Goal: Transaction & Acquisition: Purchase product/service

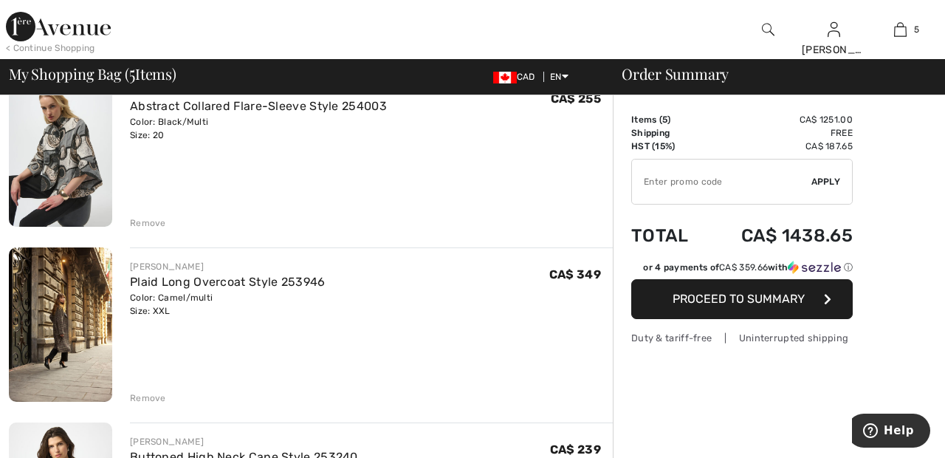
scroll to position [146, 0]
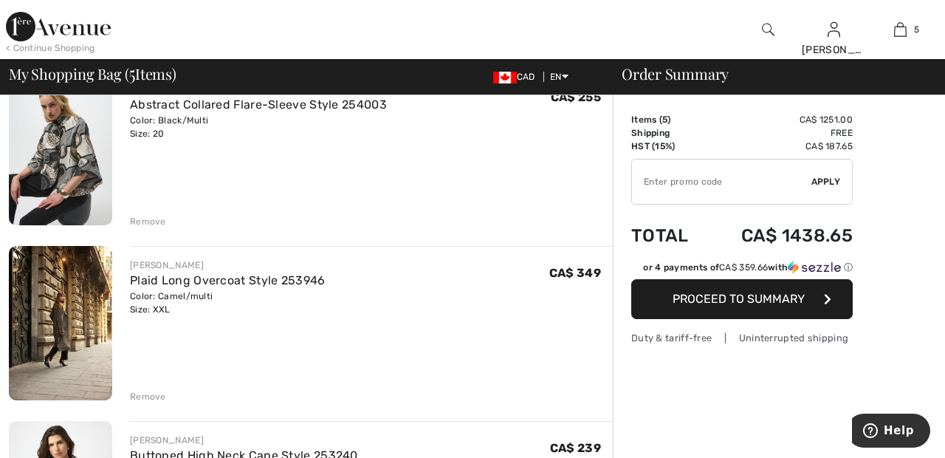
click at [148, 215] on div "Remove" at bounding box center [148, 221] width 36 height 13
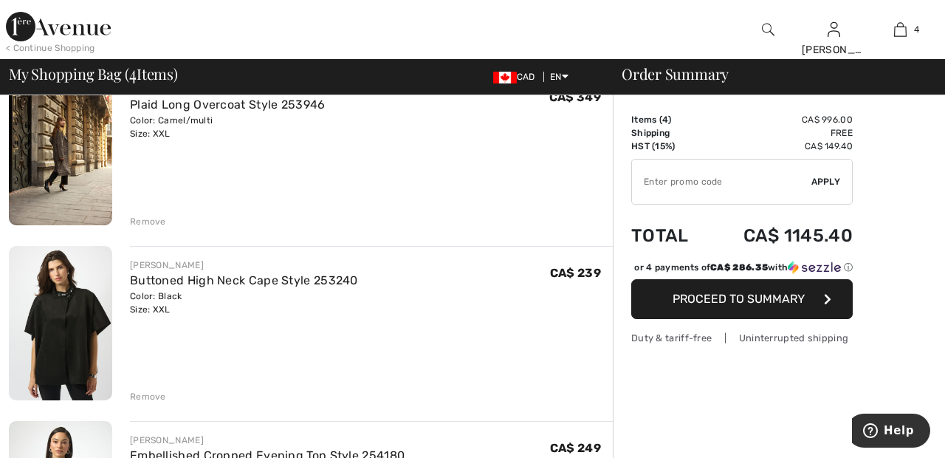
scroll to position [128, 0]
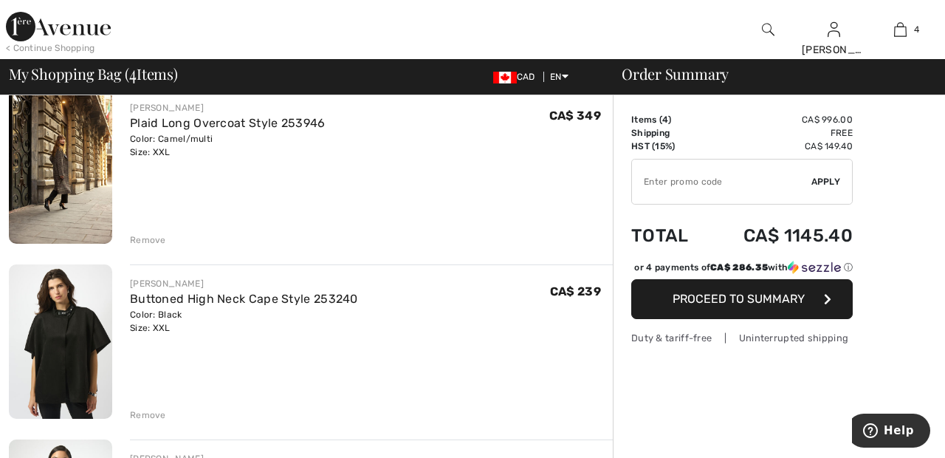
click at [156, 241] on div "Remove" at bounding box center [148, 239] width 36 height 13
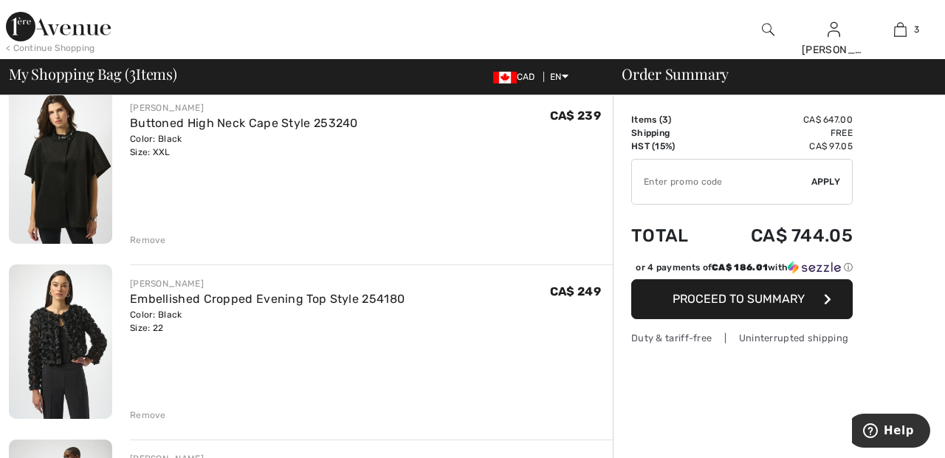
click at [157, 241] on div "Remove" at bounding box center [148, 239] width 36 height 13
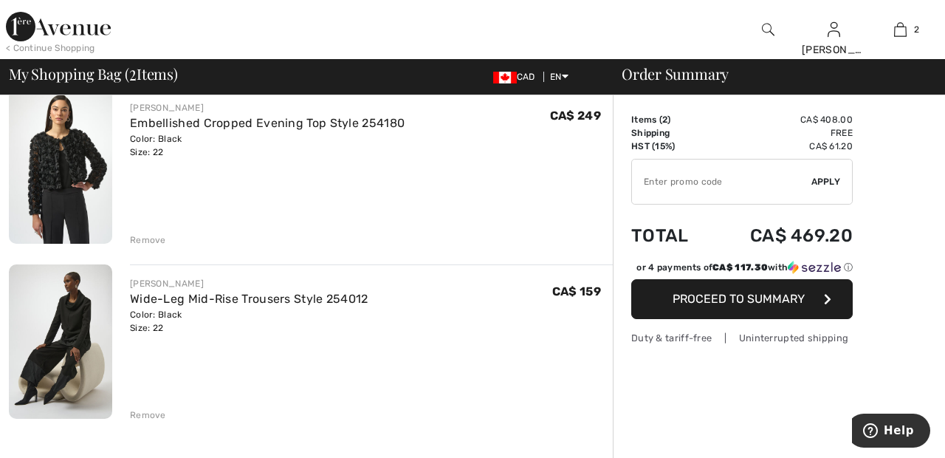
click at [167, 235] on div "Remove" at bounding box center [371, 238] width 483 height 16
click at [154, 239] on div "Remove" at bounding box center [148, 239] width 36 height 13
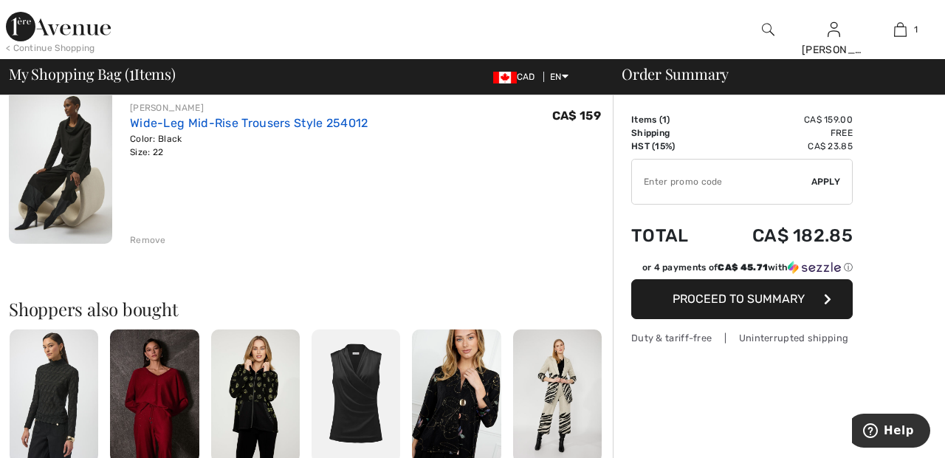
click at [356, 122] on link "Wide-Leg Mid-Rise Trousers Style 254012" at bounding box center [249, 123] width 239 height 14
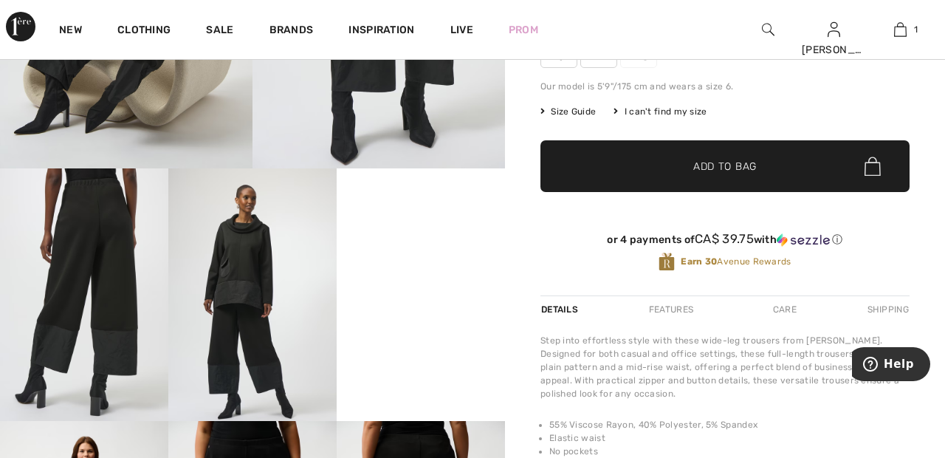
scroll to position [305, 0]
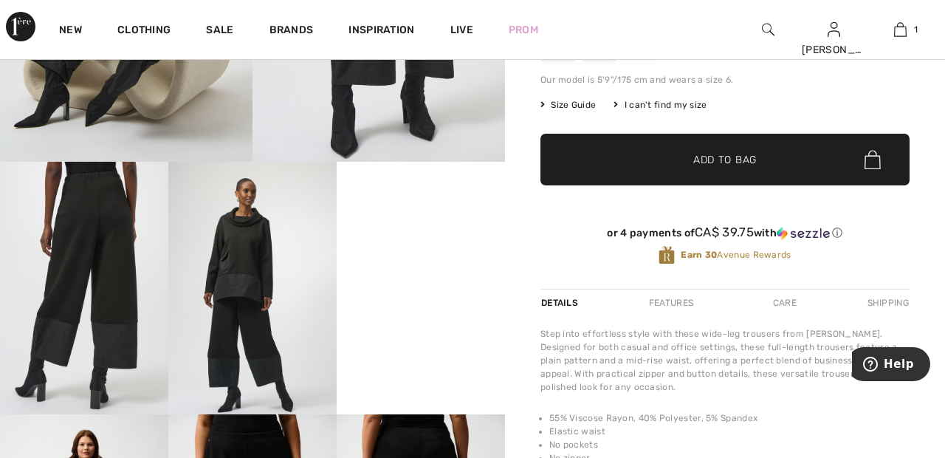
click at [253, 267] on img at bounding box center [252, 288] width 168 height 253
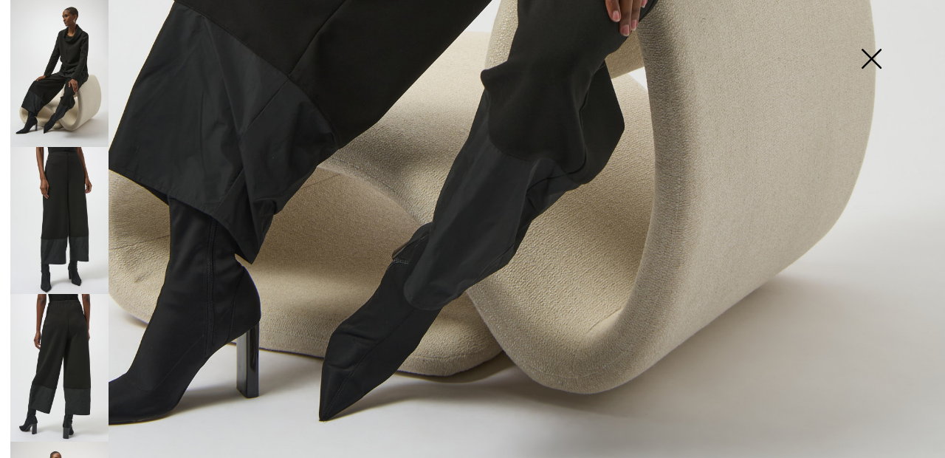
scroll to position [884, 0]
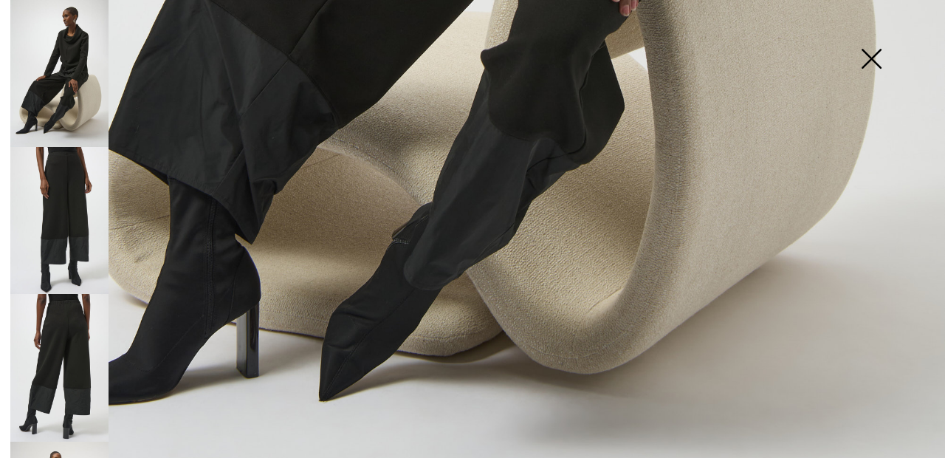
click at [93, 327] on img at bounding box center [59, 367] width 98 height 147
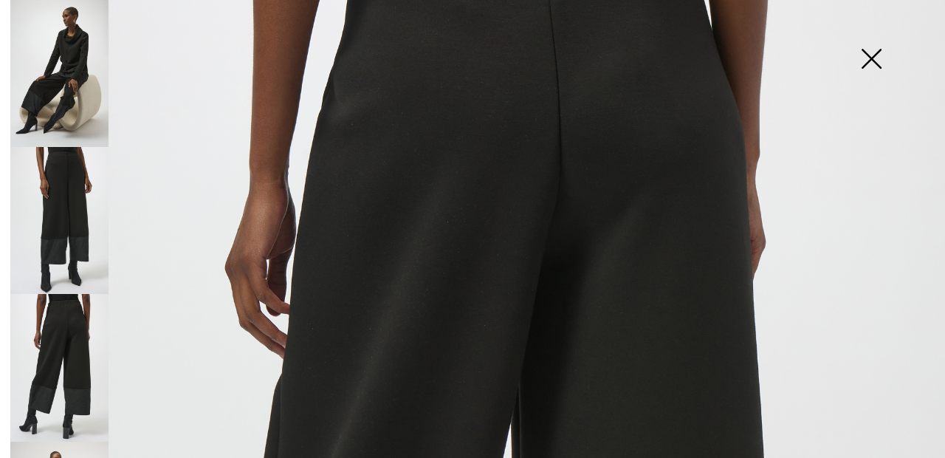
scroll to position [177, 0]
click at [85, 194] on img at bounding box center [59, 220] width 98 height 147
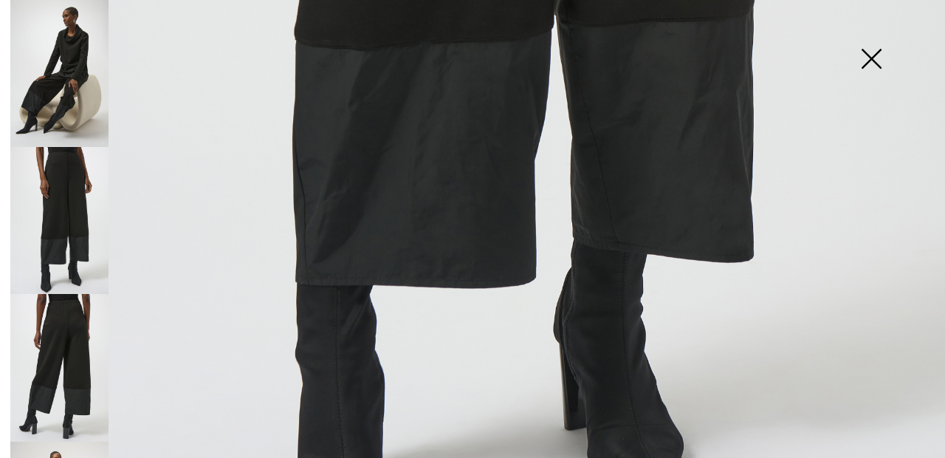
scroll to position [848, 0]
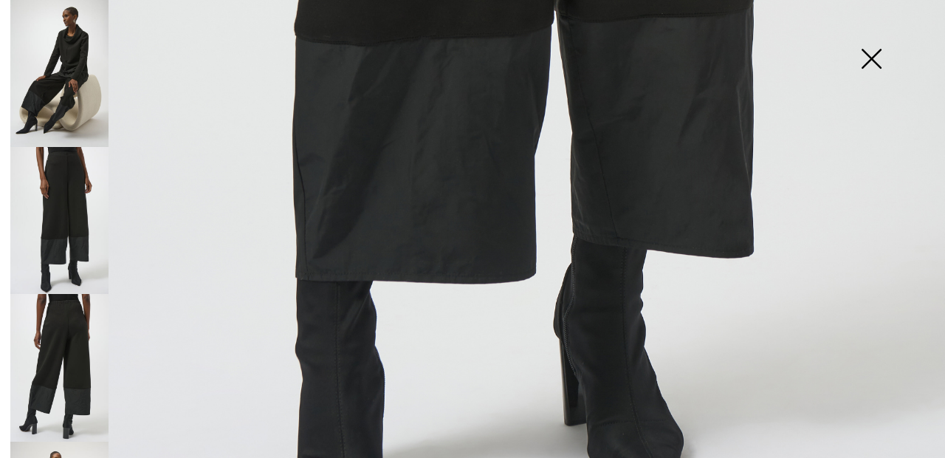
click at [71, 74] on img at bounding box center [59, 73] width 98 height 147
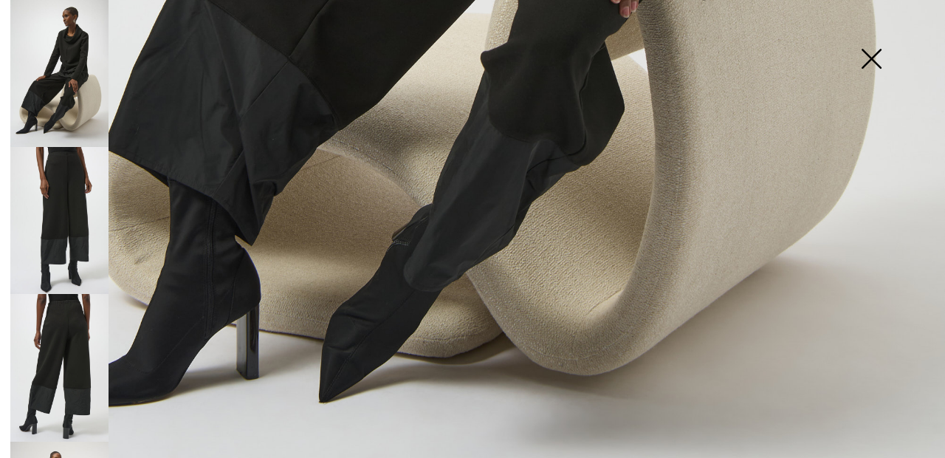
scroll to position [888, 0]
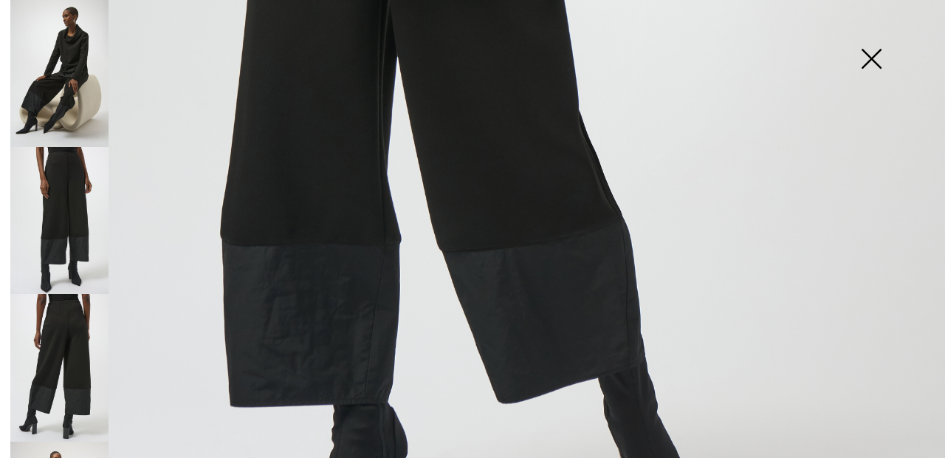
scroll to position [858, 0]
click at [88, 213] on img at bounding box center [59, 220] width 98 height 147
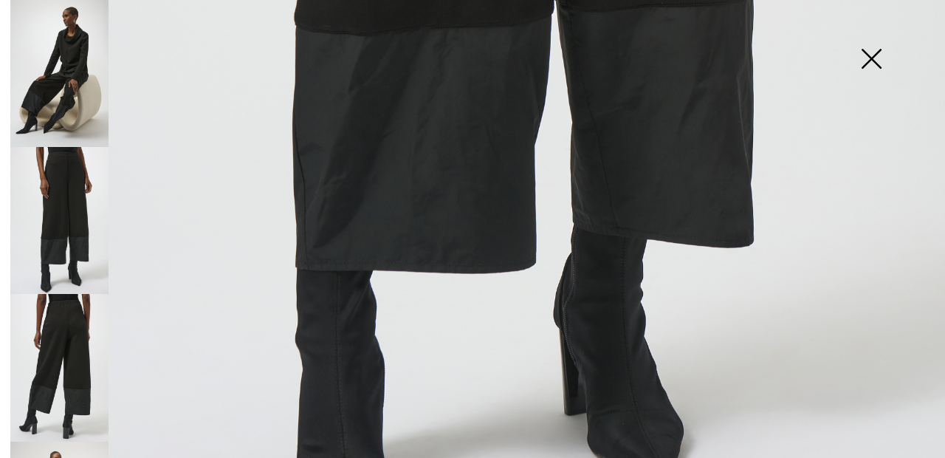
click at [79, 336] on img at bounding box center [59, 367] width 98 height 147
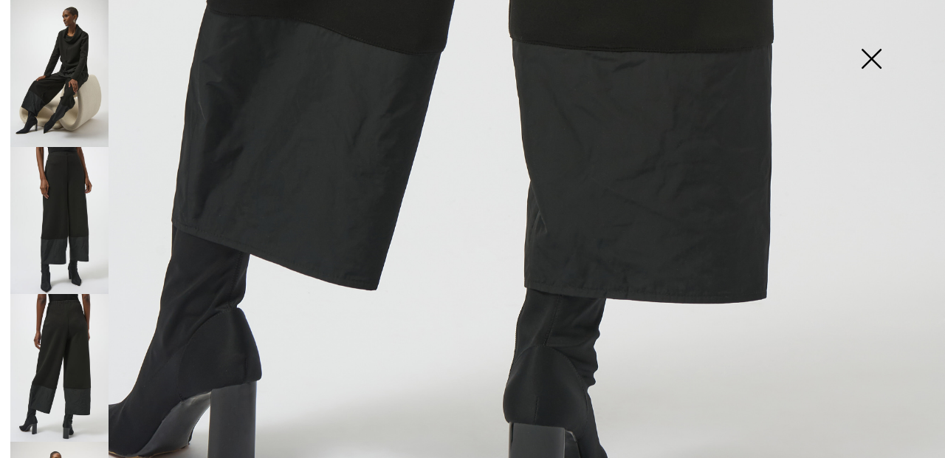
scroll to position [888, 0]
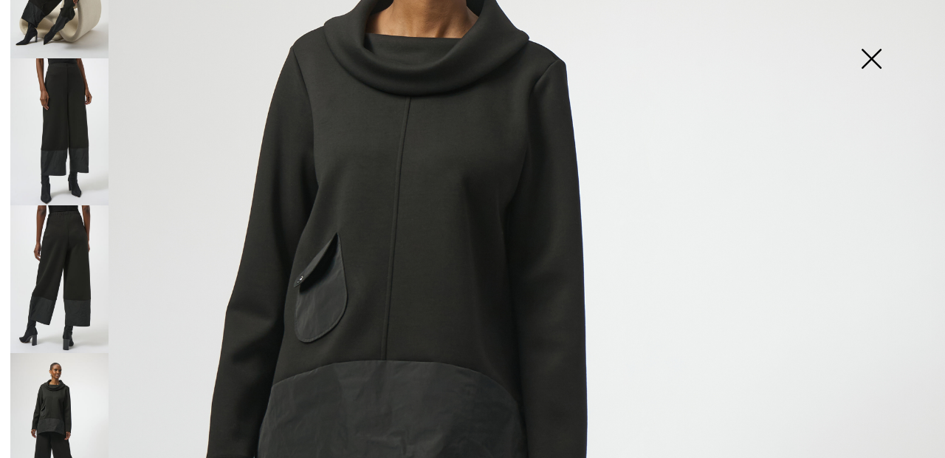
scroll to position [0, 0]
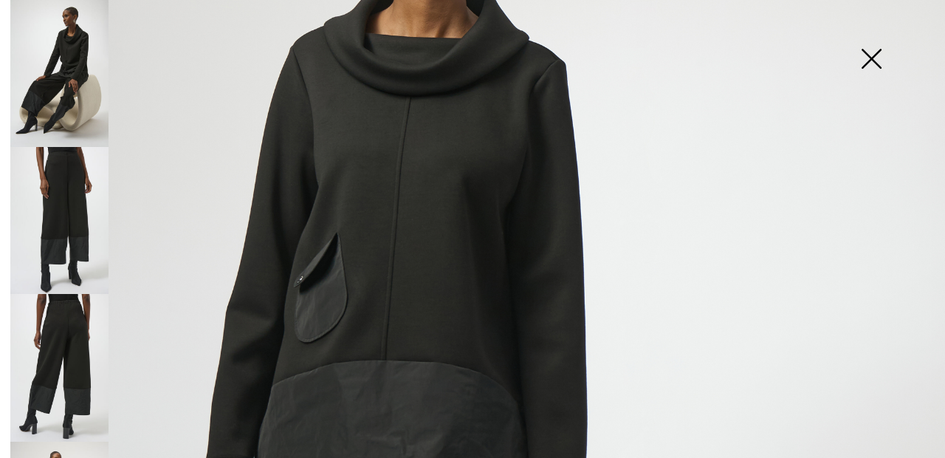
click at [869, 69] on img at bounding box center [872, 60] width 74 height 76
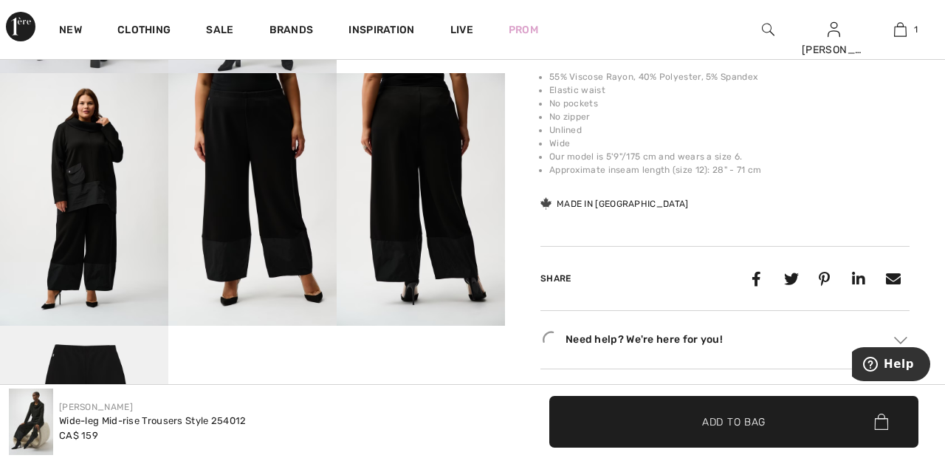
scroll to position [655, 0]
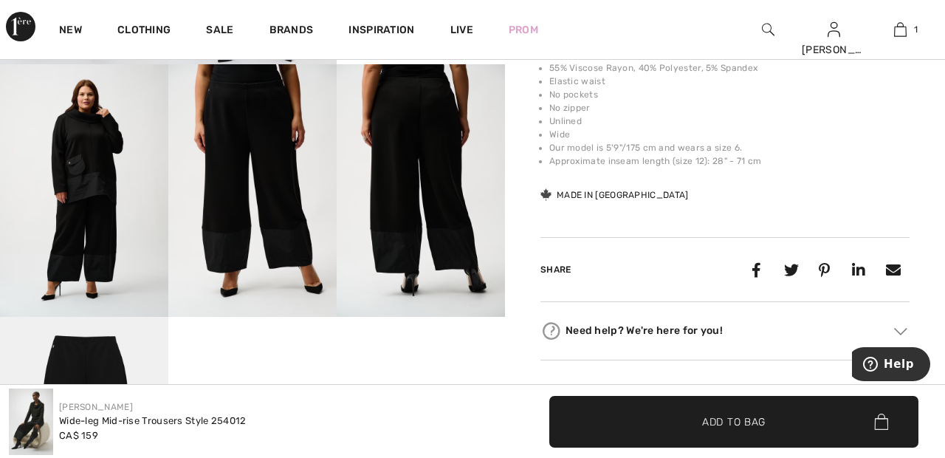
click at [103, 171] on img at bounding box center [84, 190] width 168 height 253
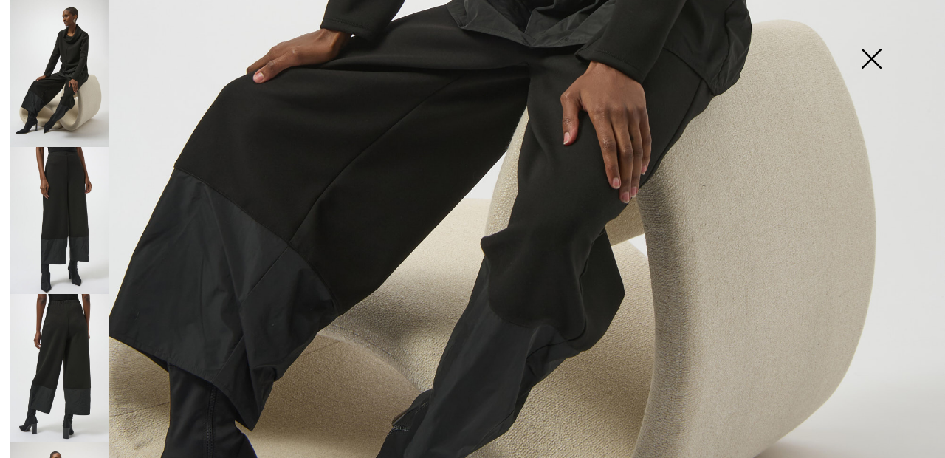
scroll to position [693, 0]
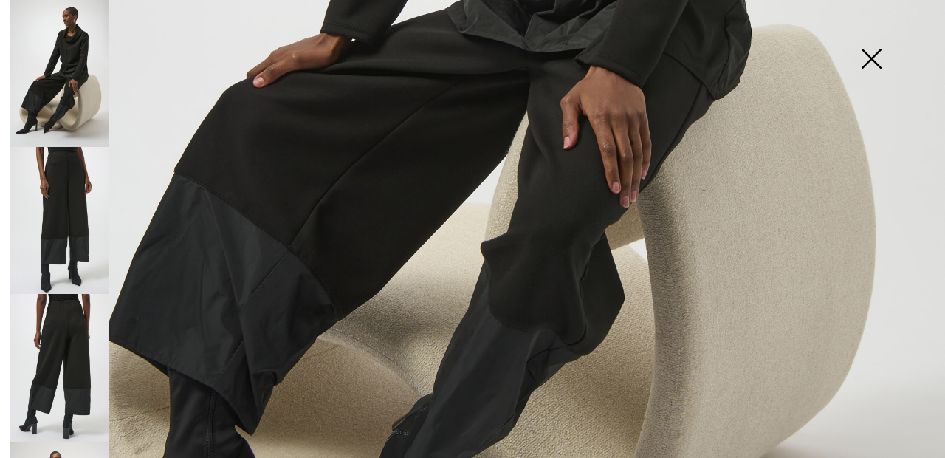
click at [866, 61] on img at bounding box center [872, 60] width 74 height 76
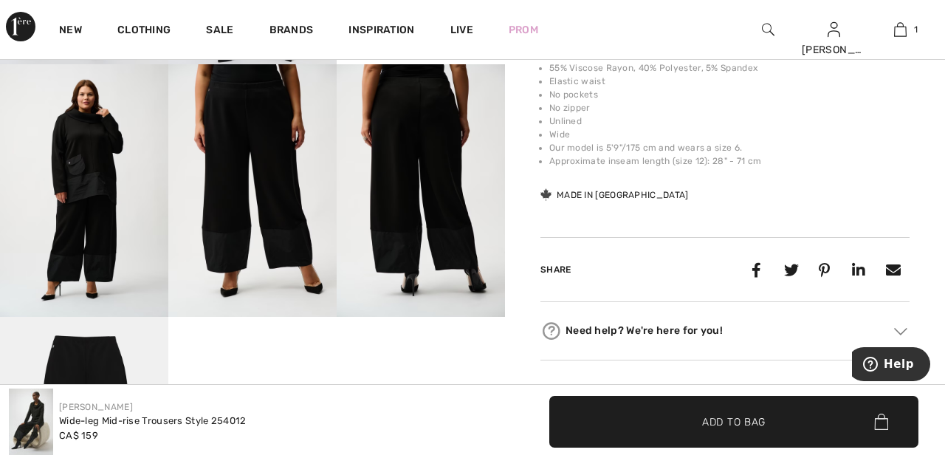
click at [107, 186] on img at bounding box center [84, 190] width 168 height 253
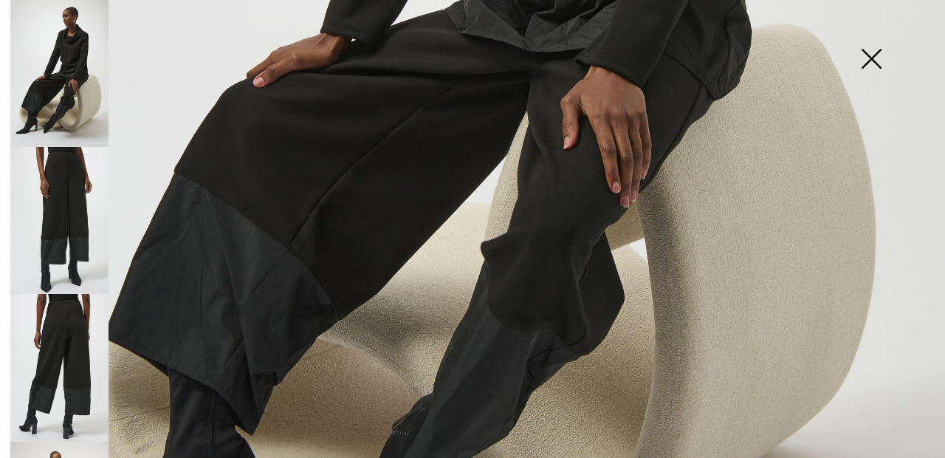
click at [879, 66] on img at bounding box center [872, 60] width 74 height 76
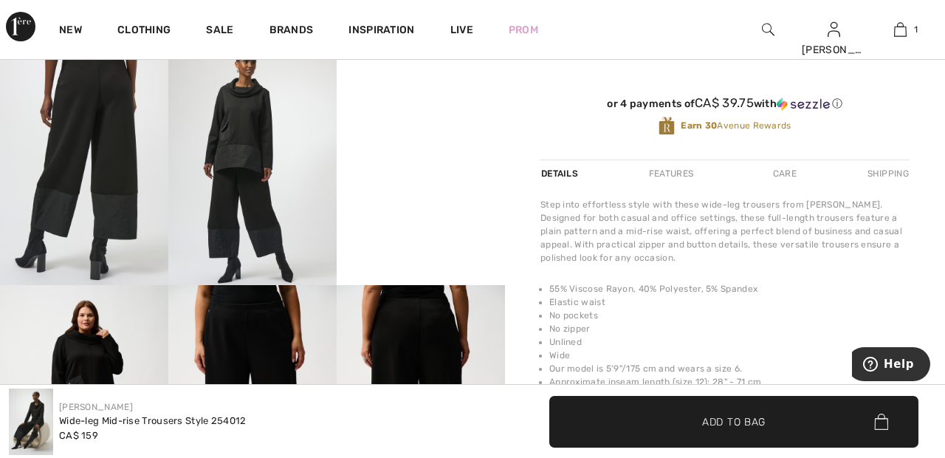
scroll to position [434, 0]
click at [123, 155] on img at bounding box center [84, 159] width 168 height 253
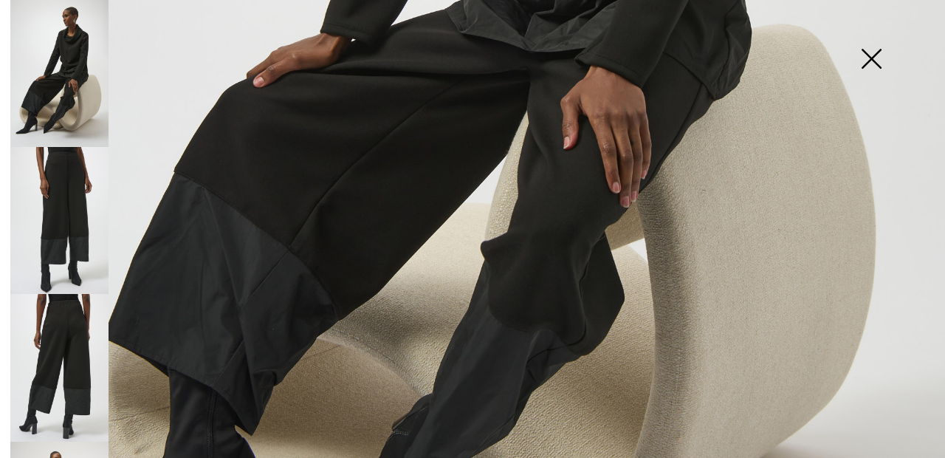
click at [877, 58] on img at bounding box center [872, 60] width 74 height 76
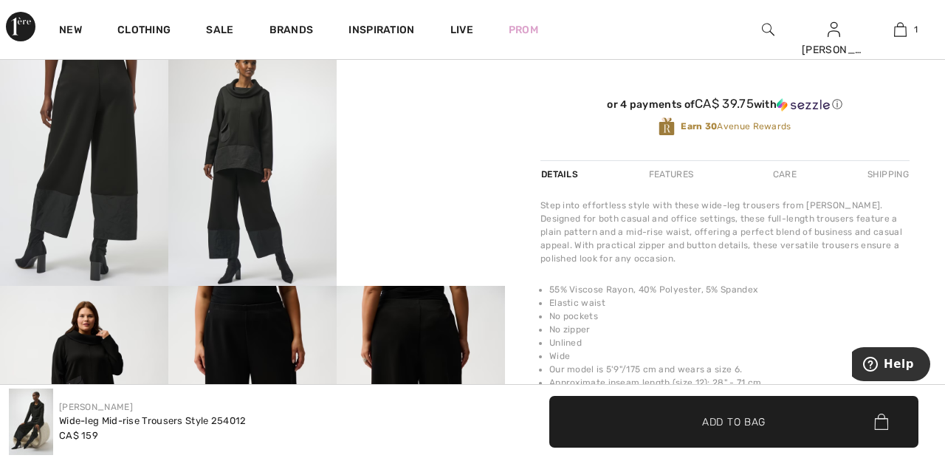
click at [102, 345] on img at bounding box center [84, 412] width 168 height 253
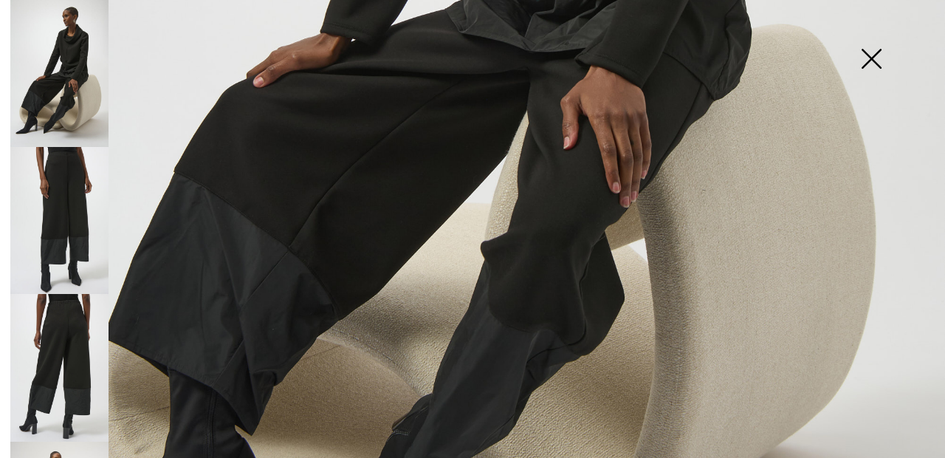
click at [77, 188] on img at bounding box center [59, 220] width 98 height 147
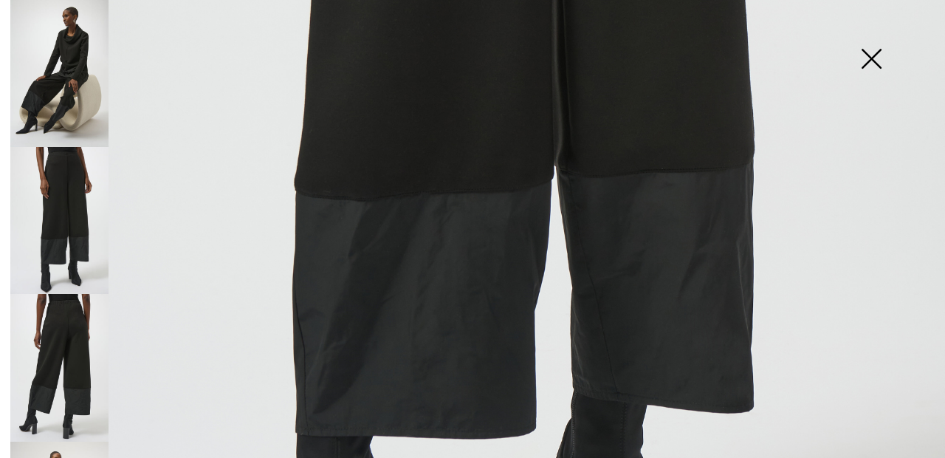
click at [887, 59] on img at bounding box center [872, 60] width 74 height 76
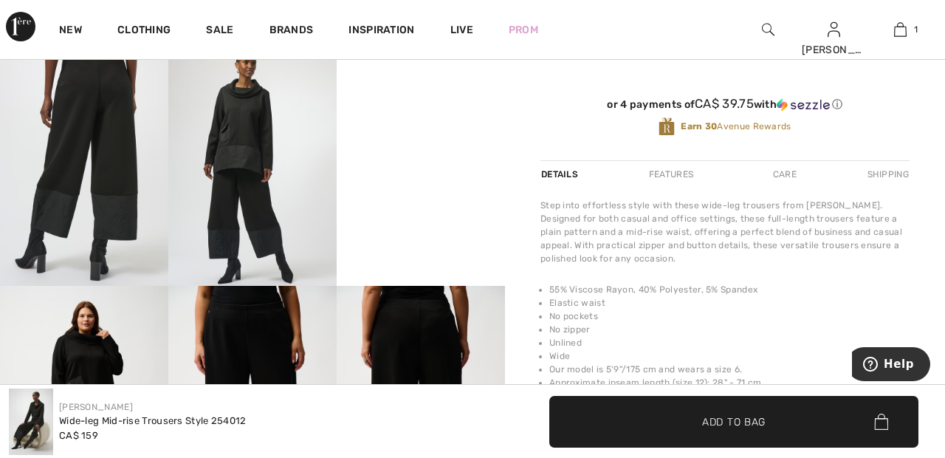
click at [105, 335] on img at bounding box center [84, 412] width 168 height 253
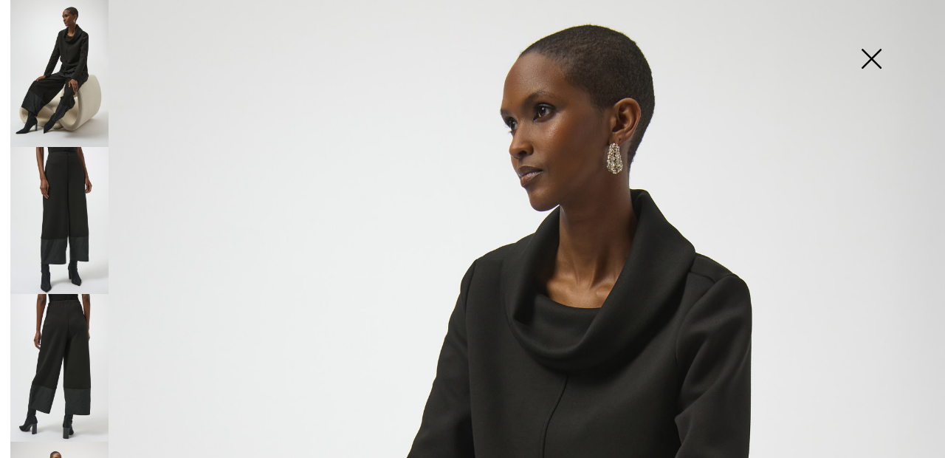
scroll to position [0, 0]
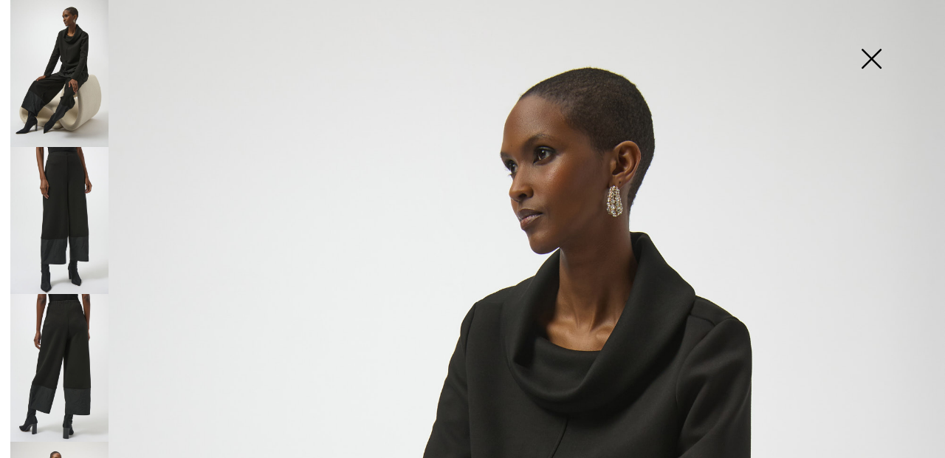
click at [886, 63] on img at bounding box center [872, 60] width 74 height 76
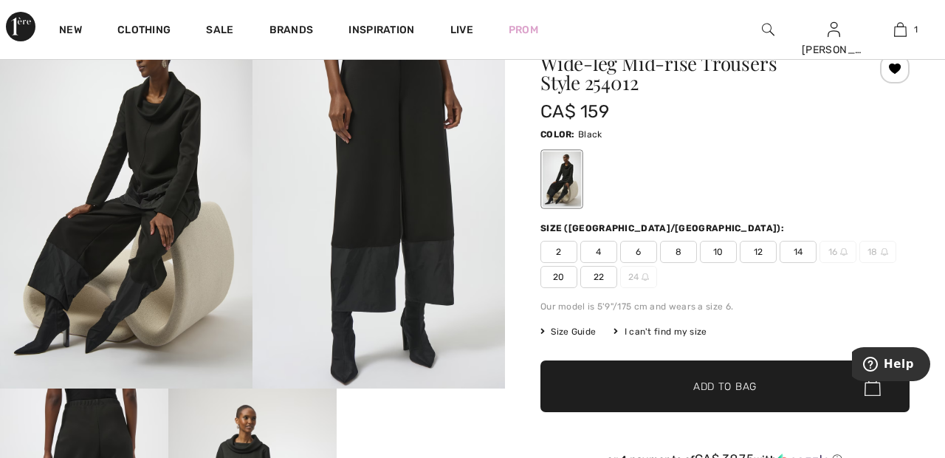
scroll to position [78, 0]
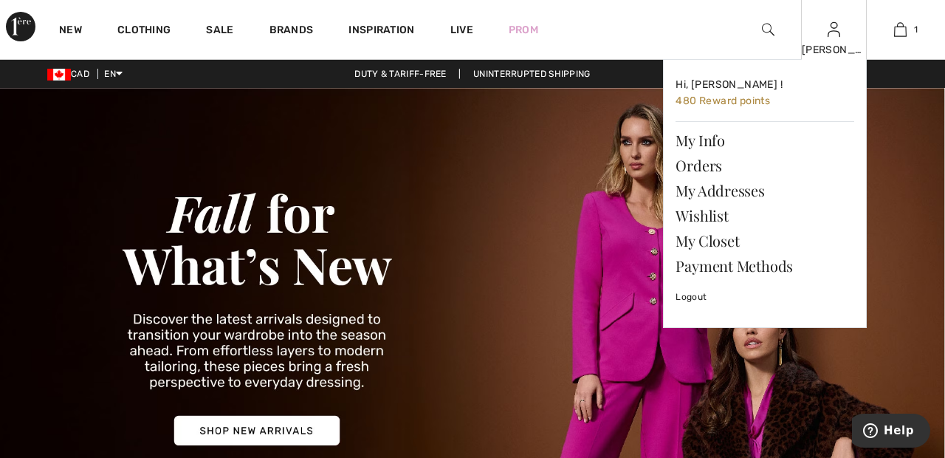
click at [835, 33] on img at bounding box center [834, 30] width 13 height 18
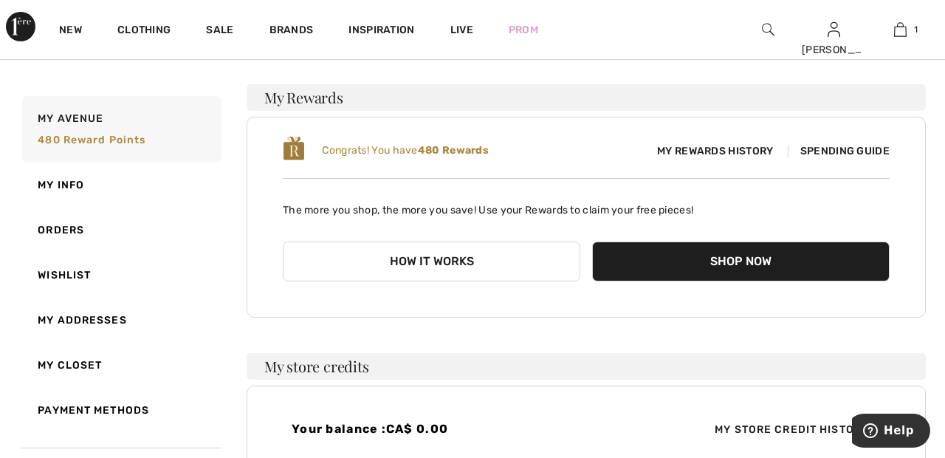
scroll to position [104, 0]
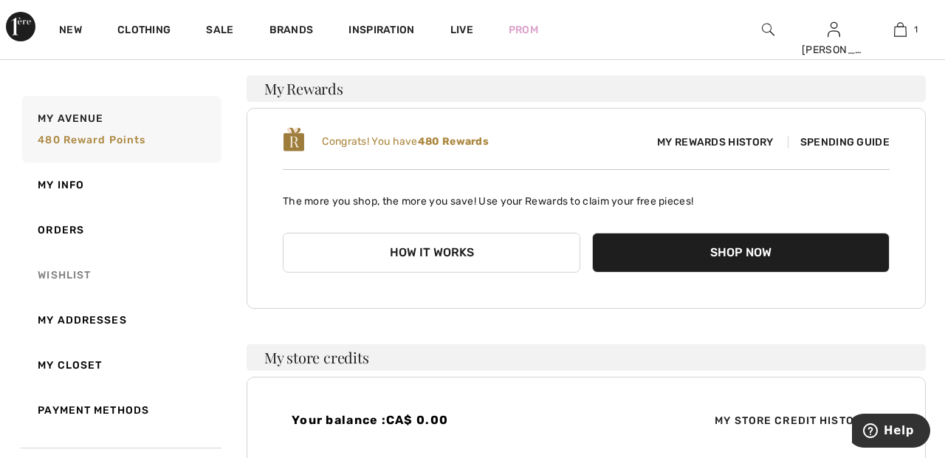
click at [84, 286] on link "Wishlist" at bounding box center [120, 275] width 202 height 45
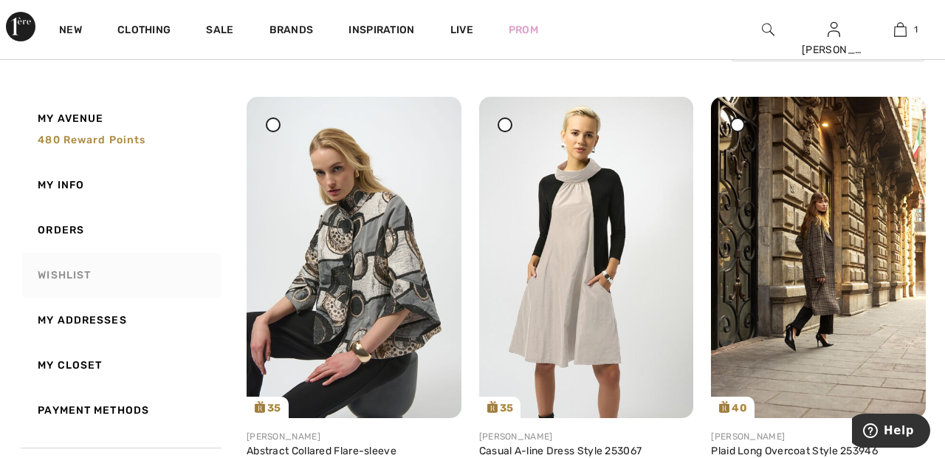
scroll to position [168, 0]
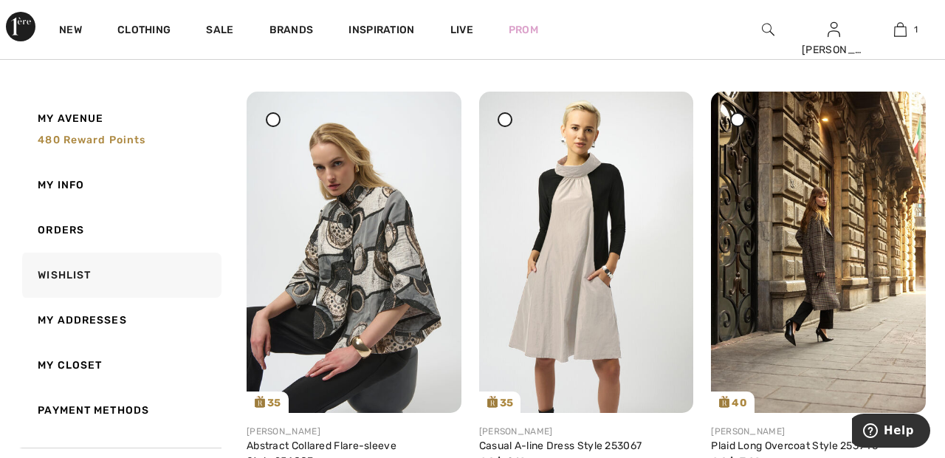
click at [504, 120] on icon at bounding box center [505, 119] width 6 height 6
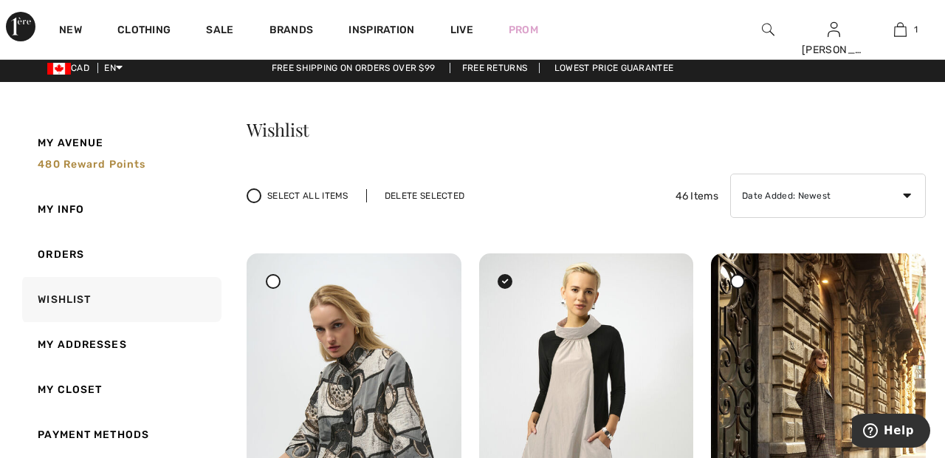
scroll to position [0, 0]
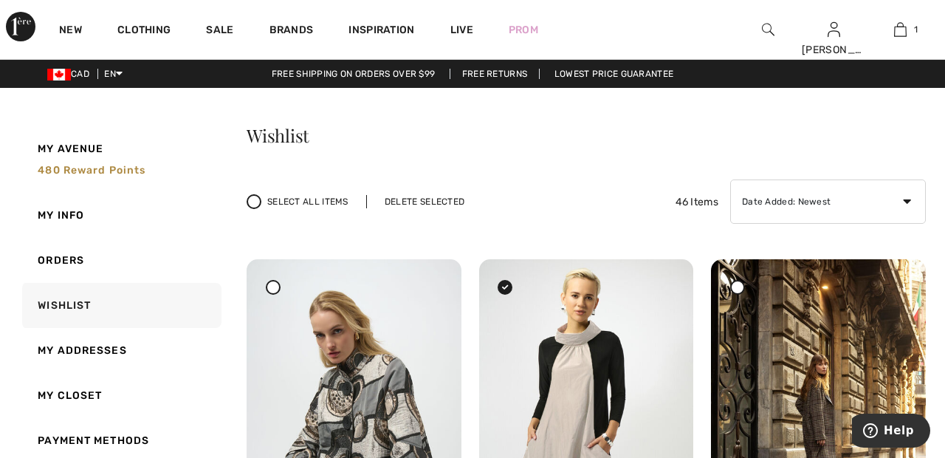
click at [434, 199] on div "Delete Selected" at bounding box center [424, 201] width 117 height 13
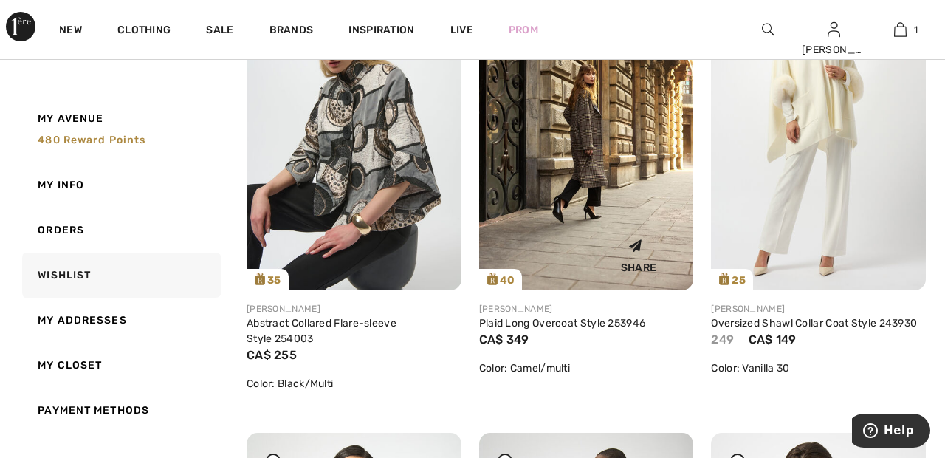
click at [631, 181] on img at bounding box center [586, 129] width 215 height 321
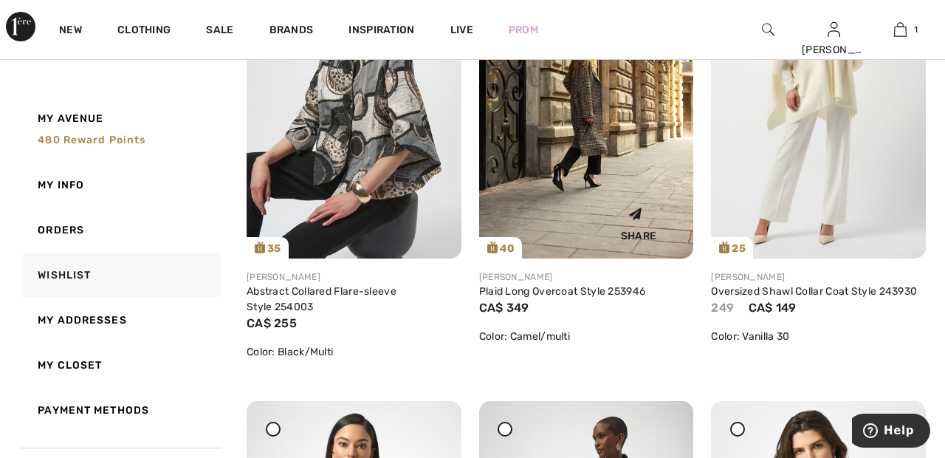
scroll to position [361, 0]
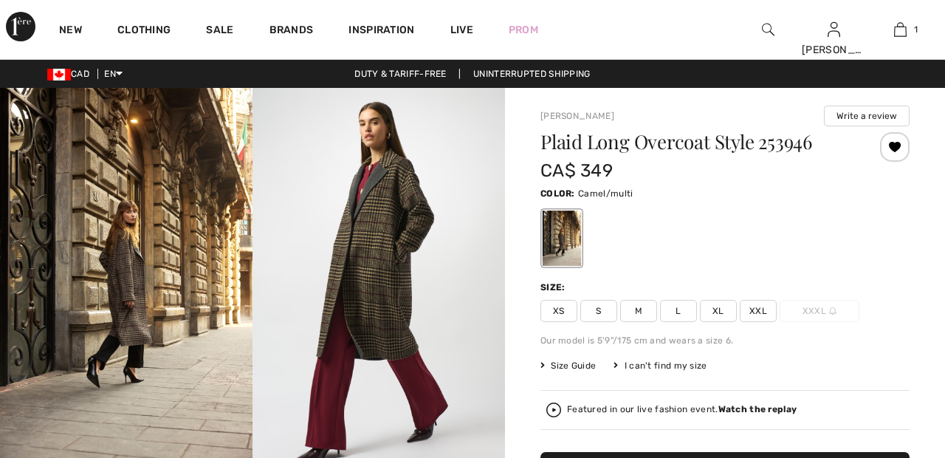
click at [773, 300] on span "XXL" at bounding box center [758, 311] width 37 height 22
checkbox input "true"
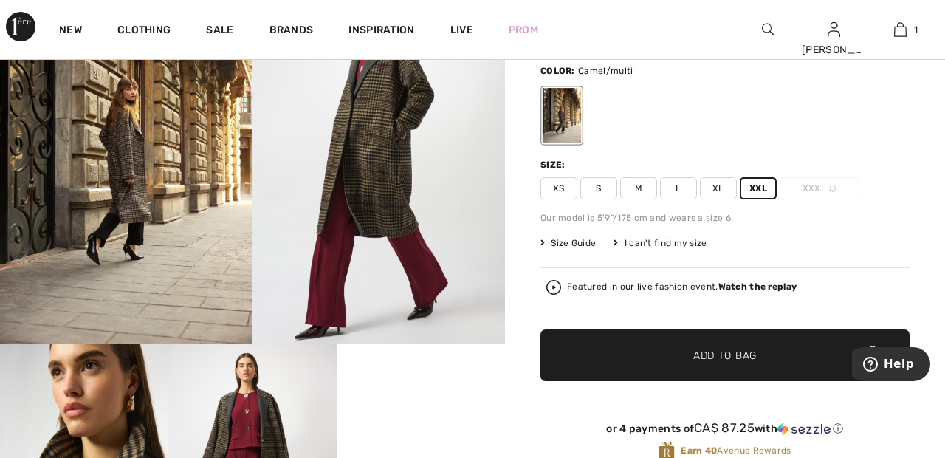
click at [803, 349] on span "✔ Added to Bag Add to Bag" at bounding box center [725, 355] width 369 height 52
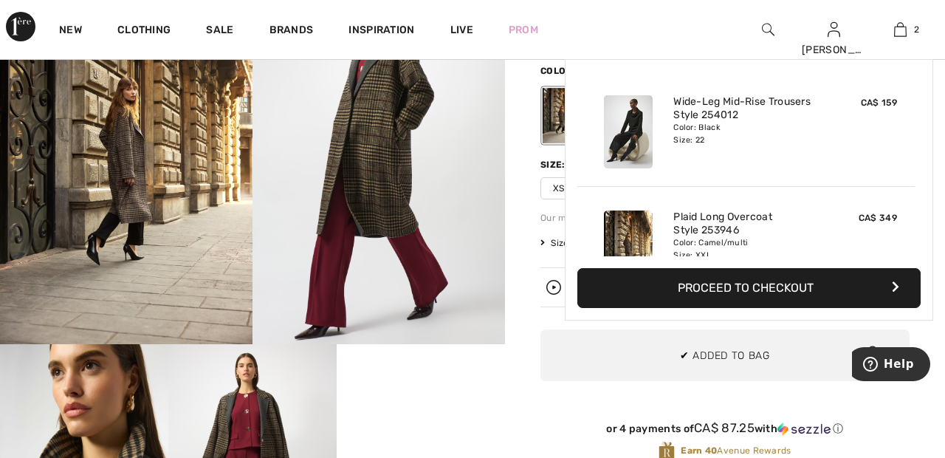
scroll to position [46, 0]
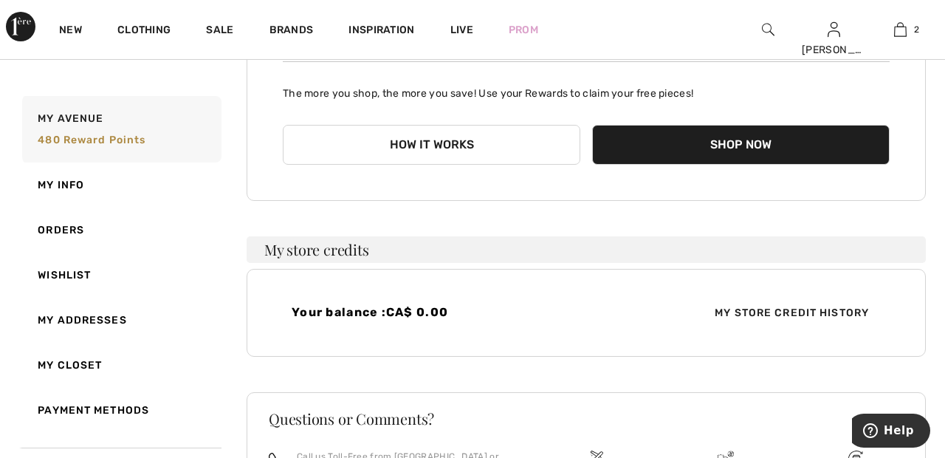
scroll to position [214, 0]
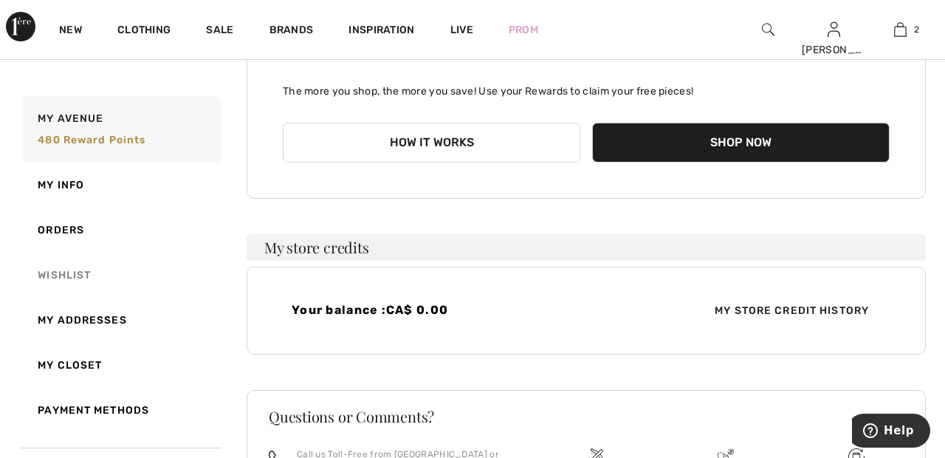
click at [81, 275] on link "Wishlist" at bounding box center [120, 275] width 202 height 45
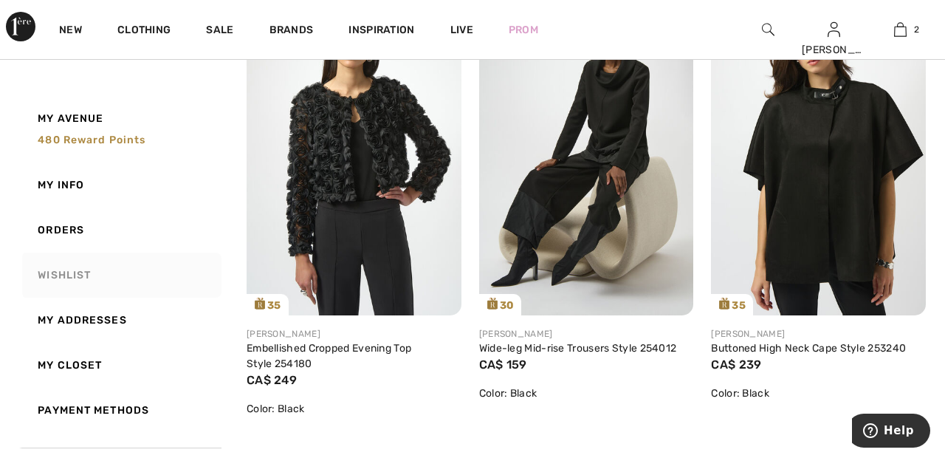
scroll to position [734, 0]
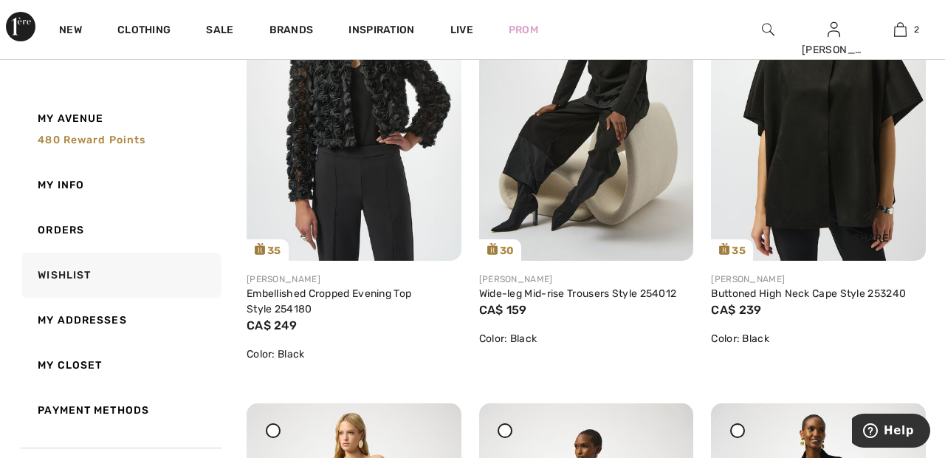
click at [838, 154] on img at bounding box center [818, 99] width 215 height 321
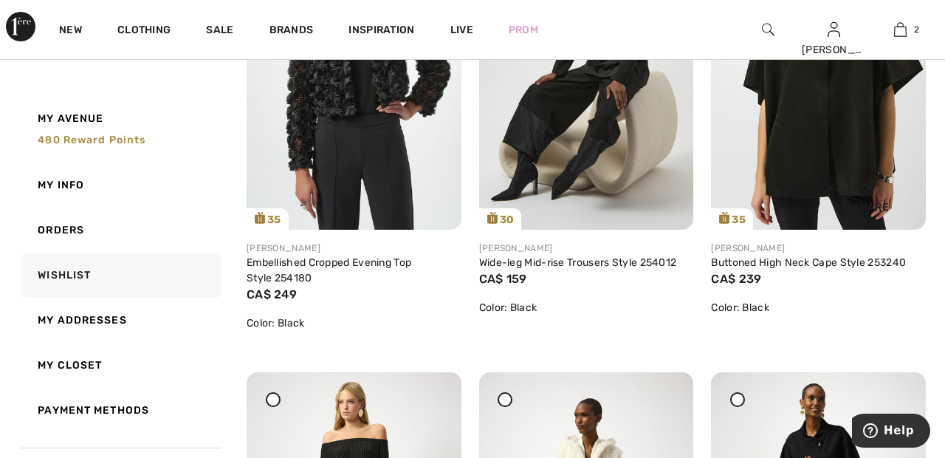
scroll to position [855, 0]
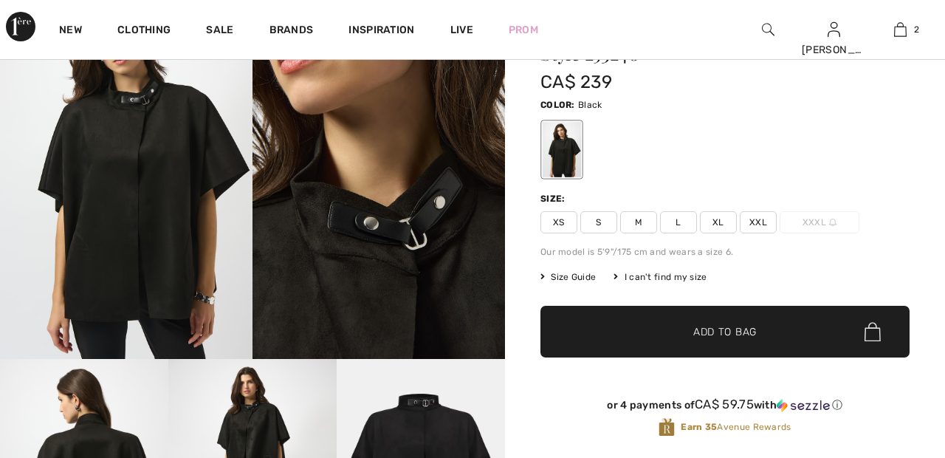
click at [771, 220] on span "XXL" at bounding box center [758, 222] width 37 height 22
click at [770, 332] on span "✔ Added to Bag Add to Bag" at bounding box center [725, 332] width 369 height 52
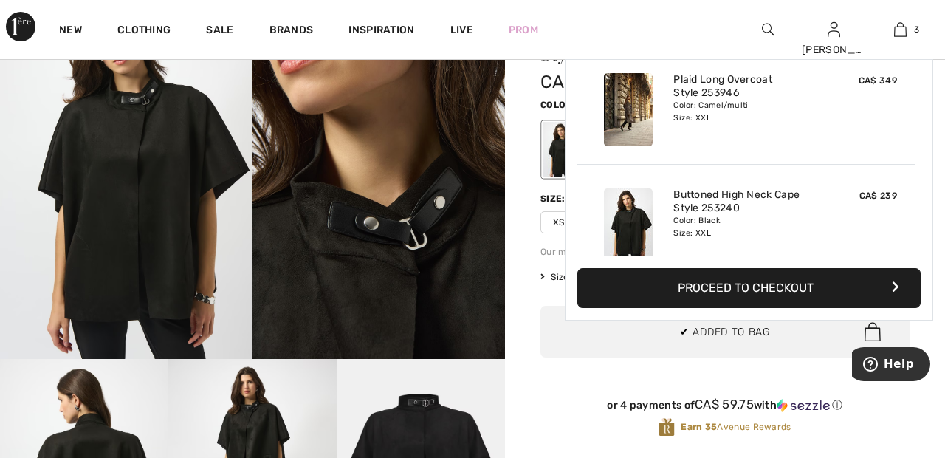
scroll to position [161, 0]
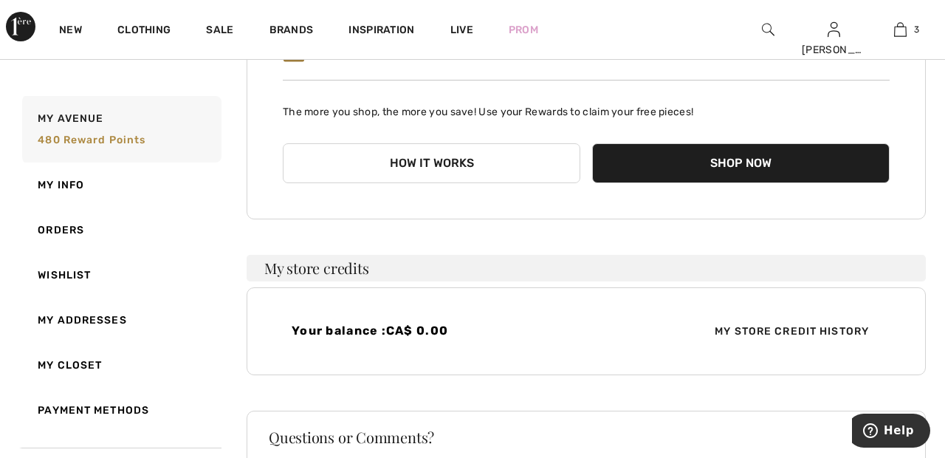
scroll to position [194, 0]
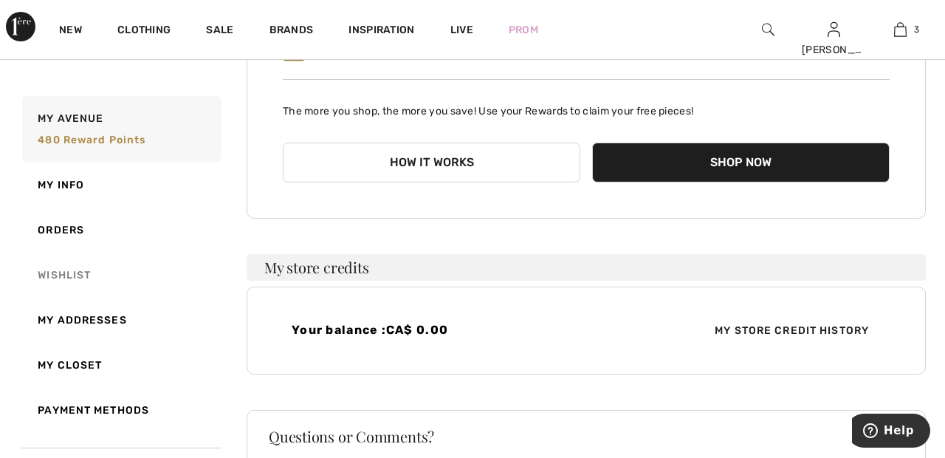
click at [77, 276] on link "Wishlist" at bounding box center [120, 275] width 202 height 45
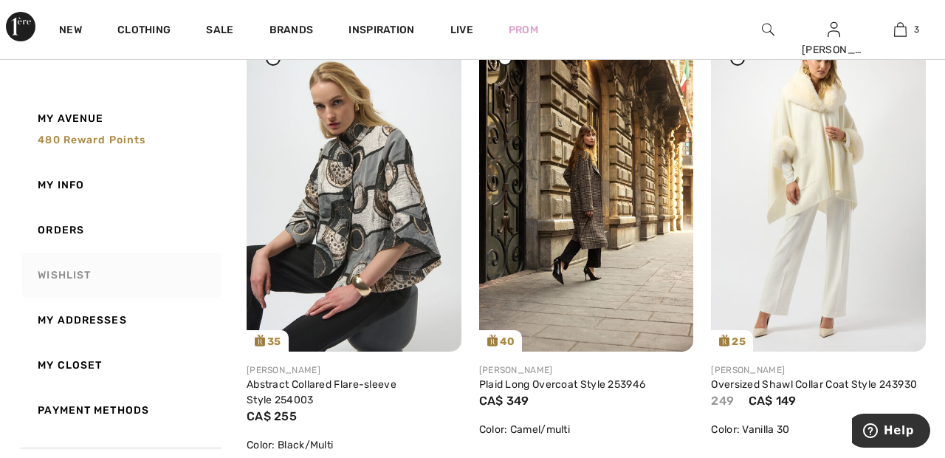
scroll to position [232, 0]
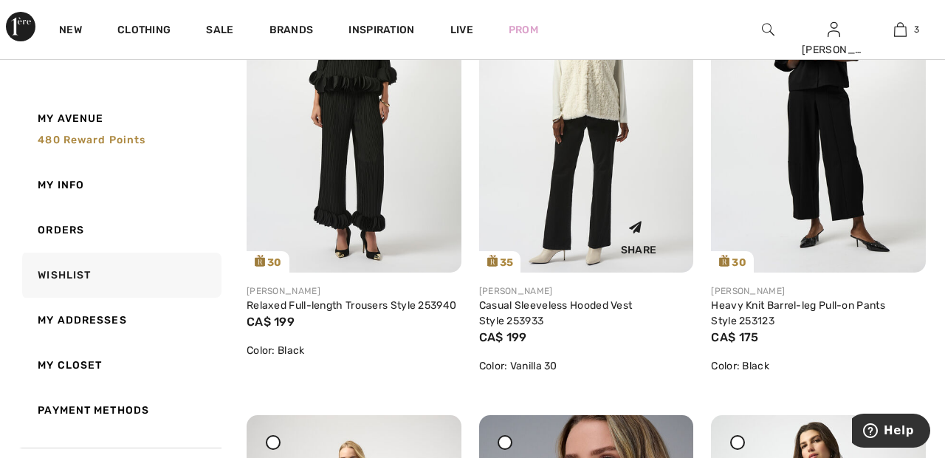
click at [605, 97] on img at bounding box center [586, 111] width 215 height 321
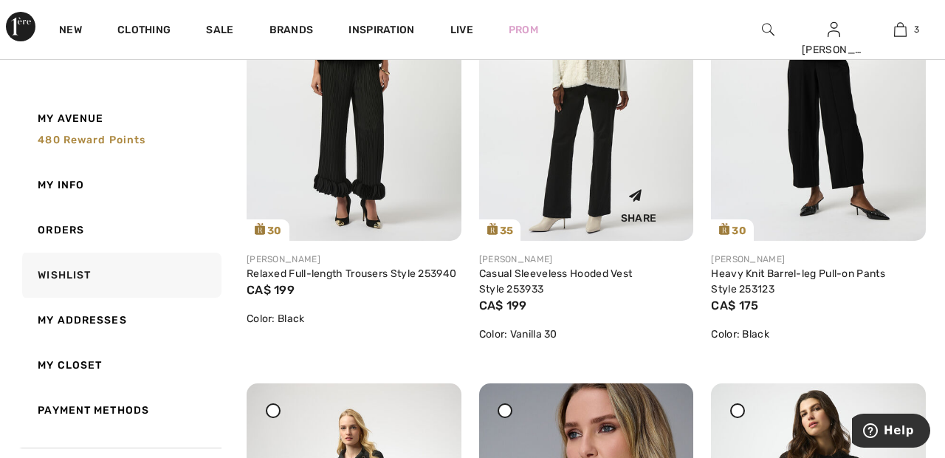
scroll to position [1307, 0]
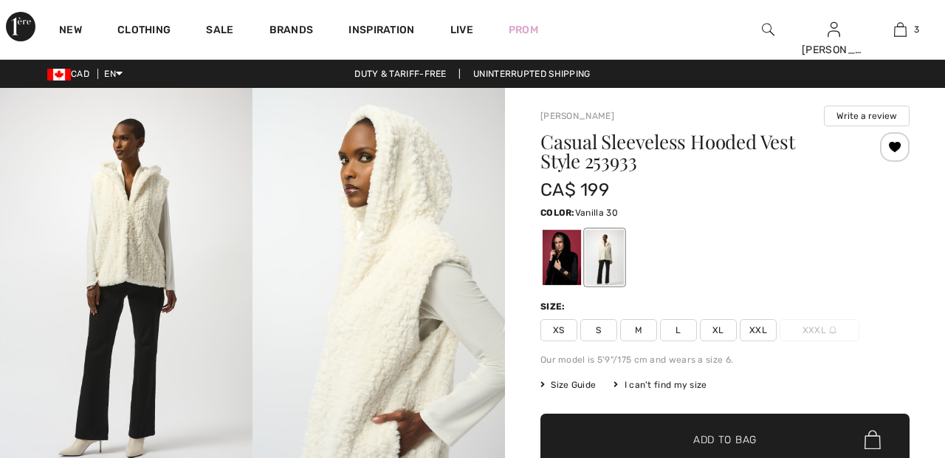
click at [770, 319] on span "XXL" at bounding box center [758, 330] width 37 height 22
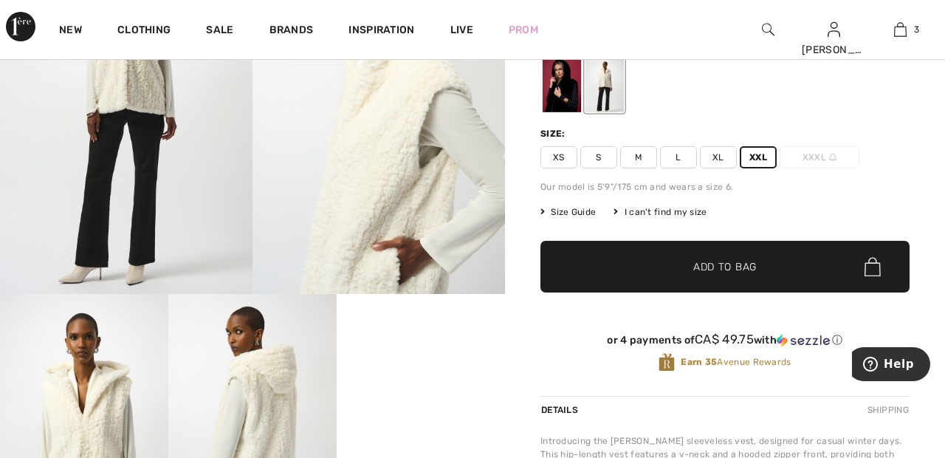
click at [757, 268] on span "Add to Bag" at bounding box center [726, 267] width 64 height 16
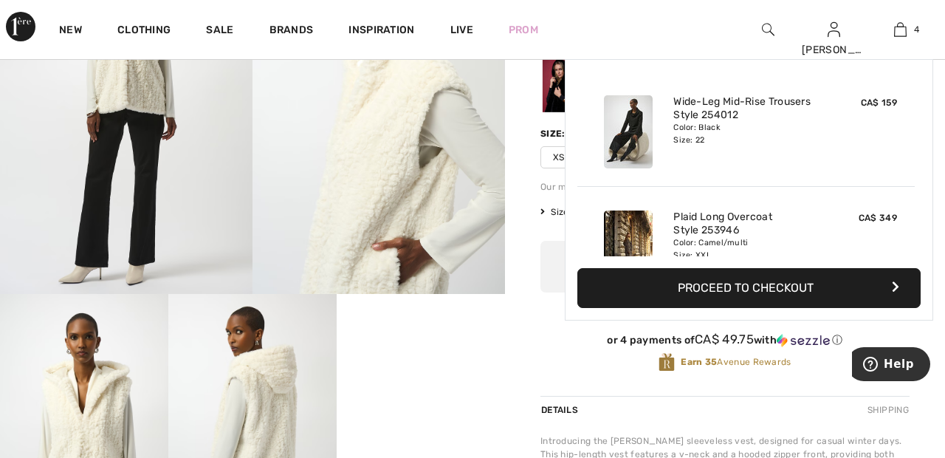
scroll to position [276, 0]
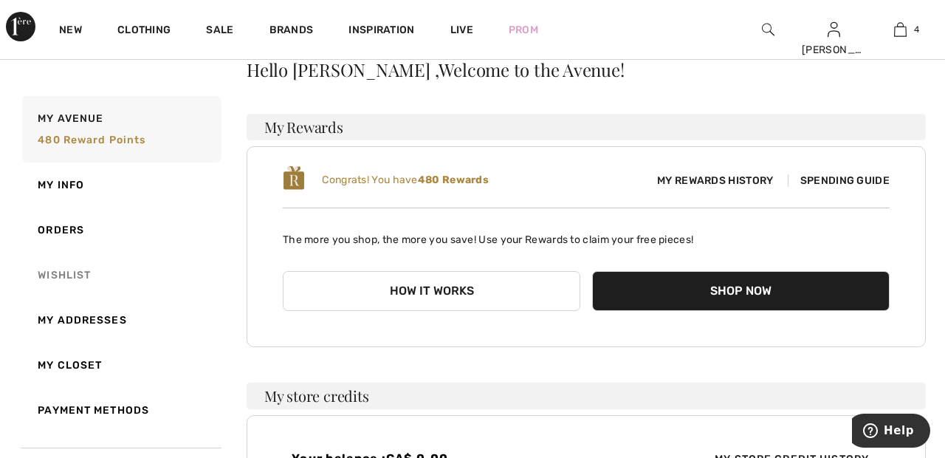
click at [85, 276] on link "Wishlist" at bounding box center [120, 275] width 202 height 45
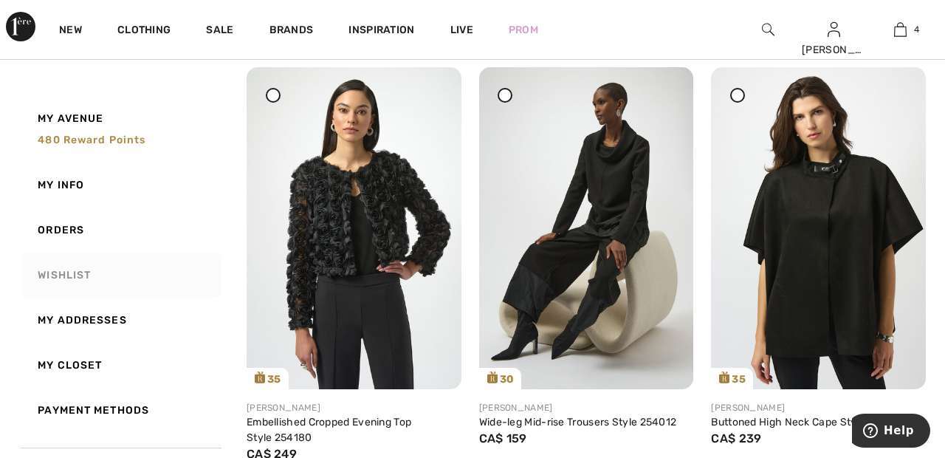
scroll to position [654, 0]
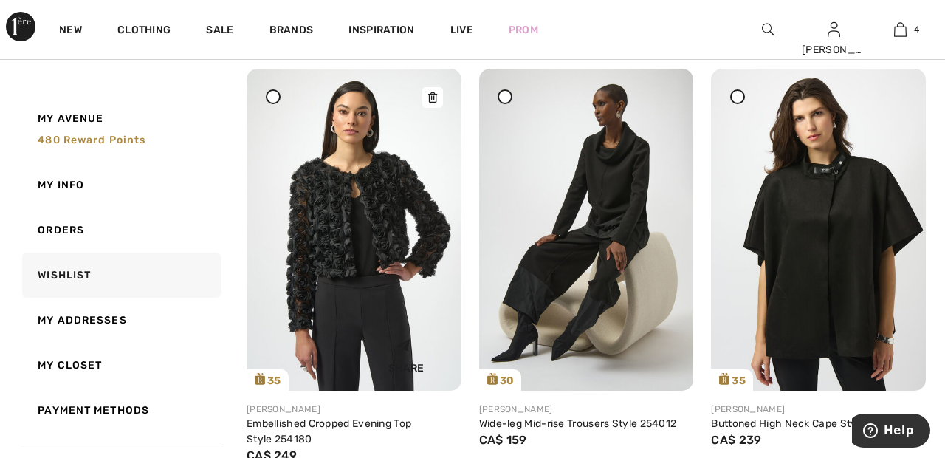
click at [401, 199] on img at bounding box center [354, 229] width 215 height 321
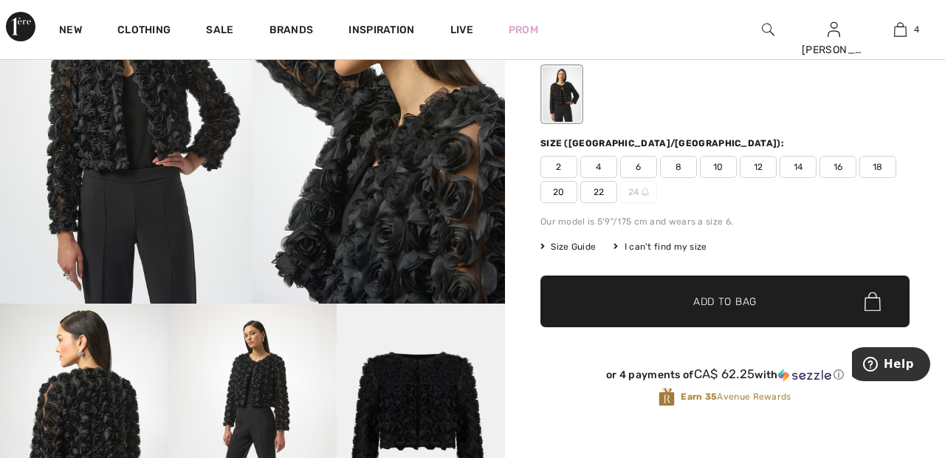
click at [596, 194] on span "22" at bounding box center [599, 192] width 37 height 22
click at [677, 300] on span "✔ Added to Bag" at bounding box center [703, 302] width 90 height 16
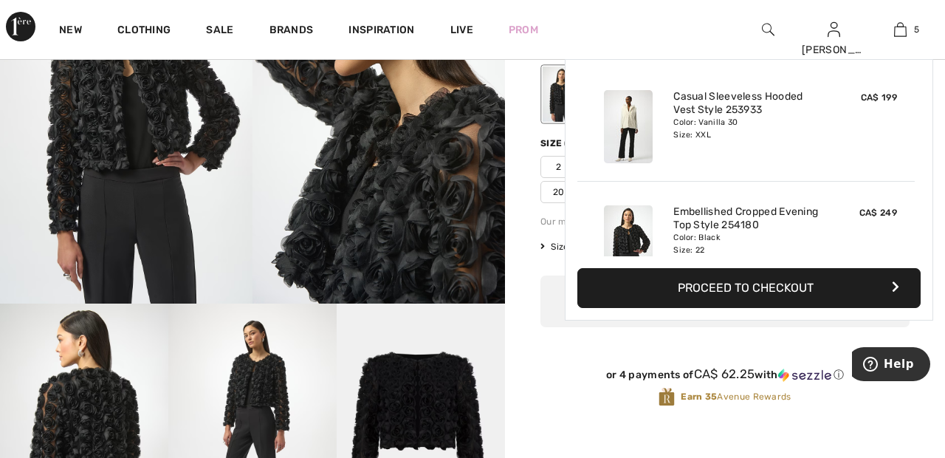
scroll to position [391, 0]
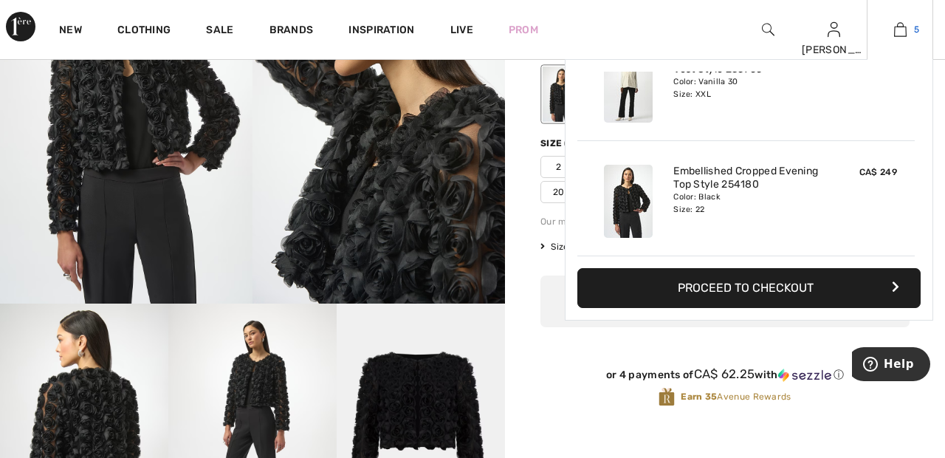
click at [917, 30] on span "5" at bounding box center [916, 29] width 5 height 13
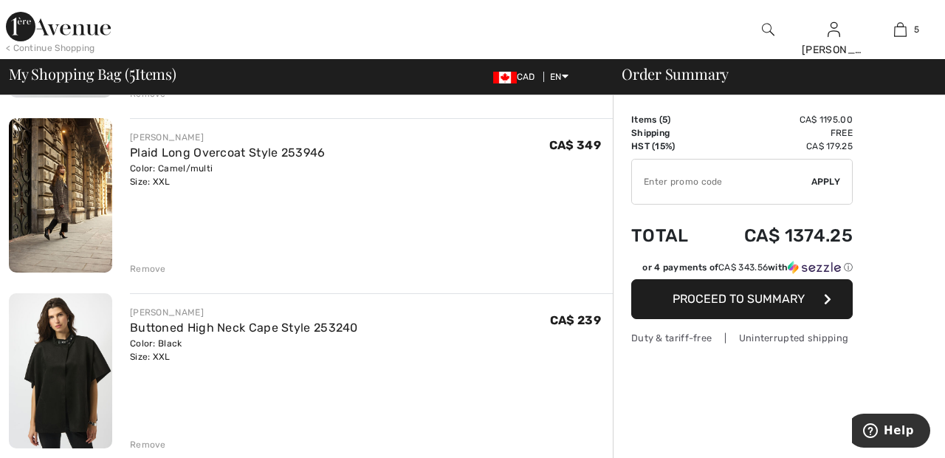
scroll to position [275, 0]
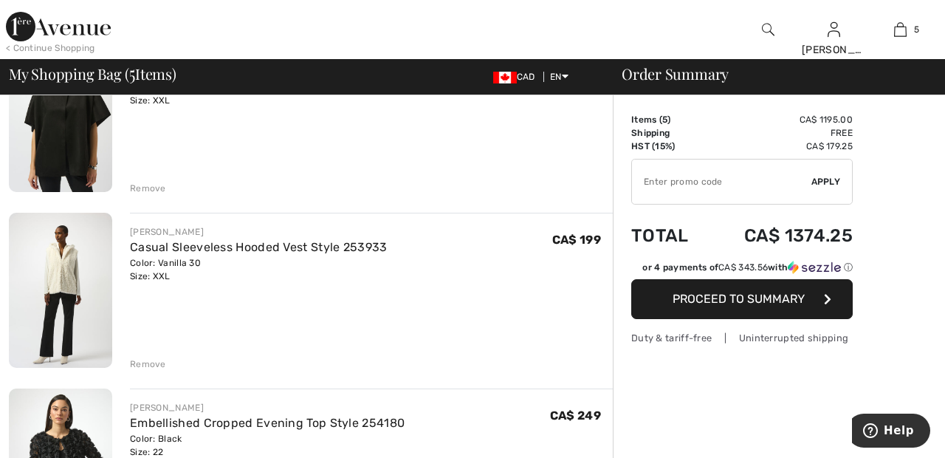
click at [614, 162] on div "Order Summary Details Items ( 5 ) CA$ 1195.00 Promo code CA$ 0.00 Shipping Free…" at bounding box center [779, 356] width 332 height 1583
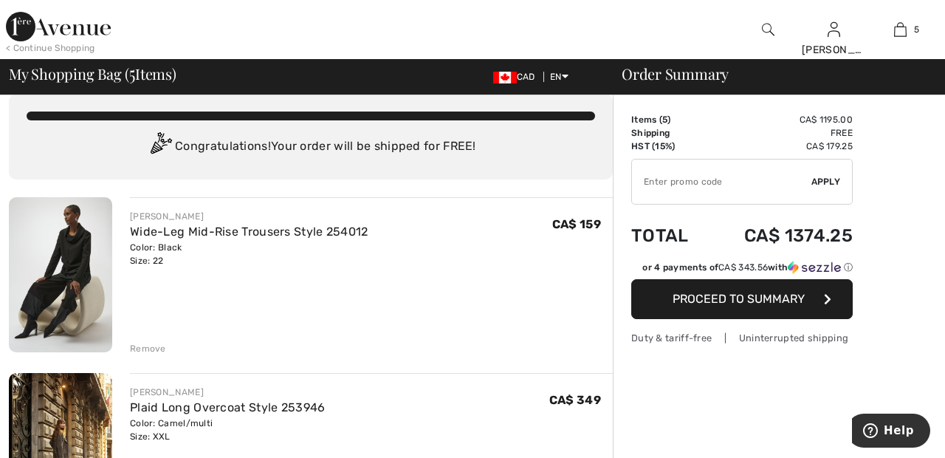
scroll to position [0, 0]
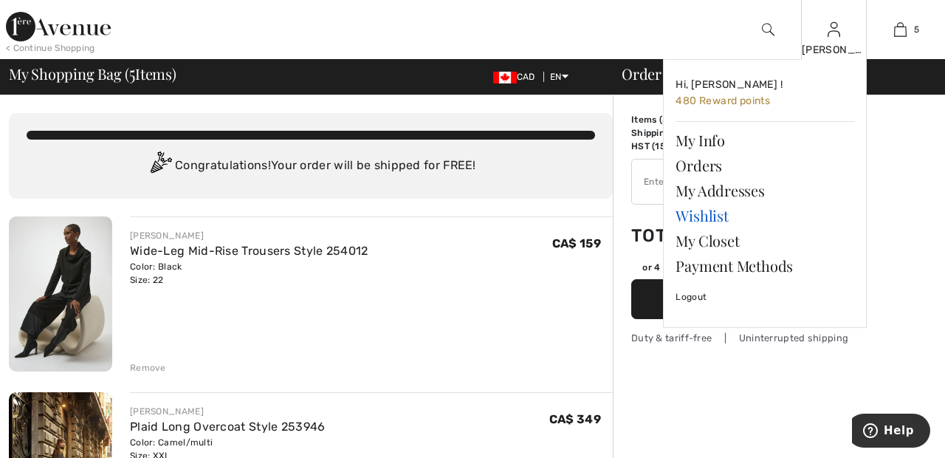
click at [724, 219] on link "Wishlist" at bounding box center [765, 215] width 179 height 25
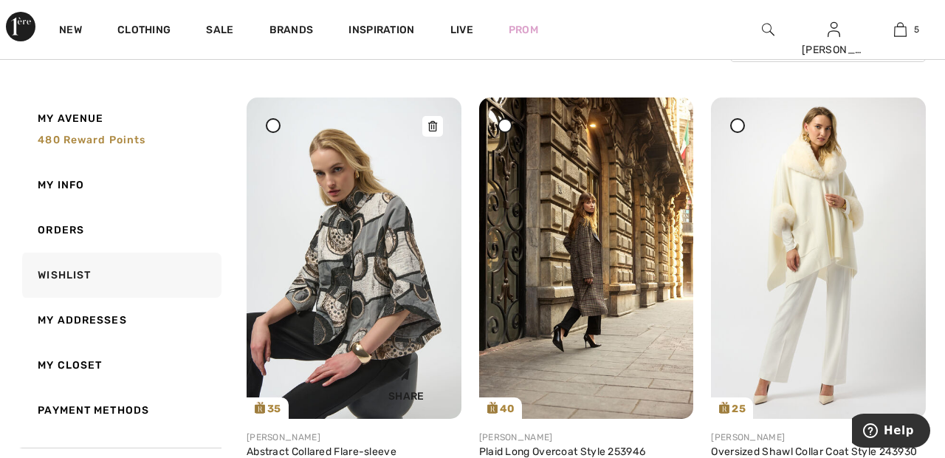
click at [394, 270] on img at bounding box center [354, 257] width 215 height 321
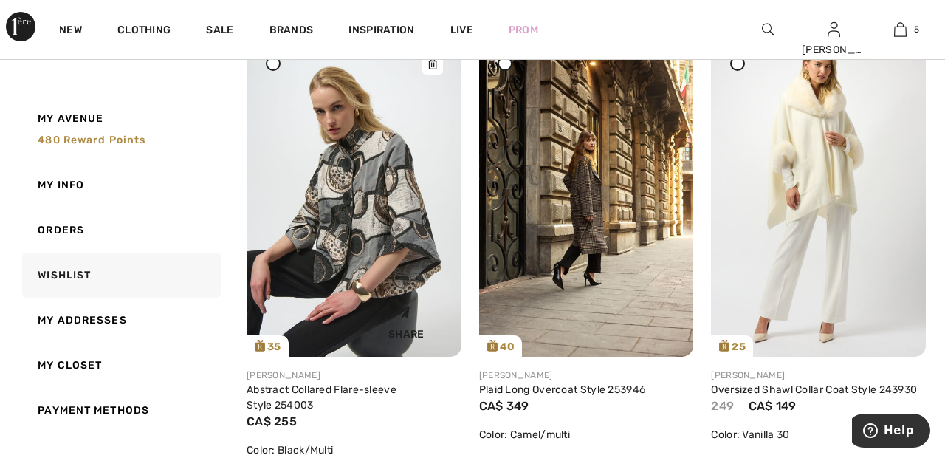
scroll to position [233, 0]
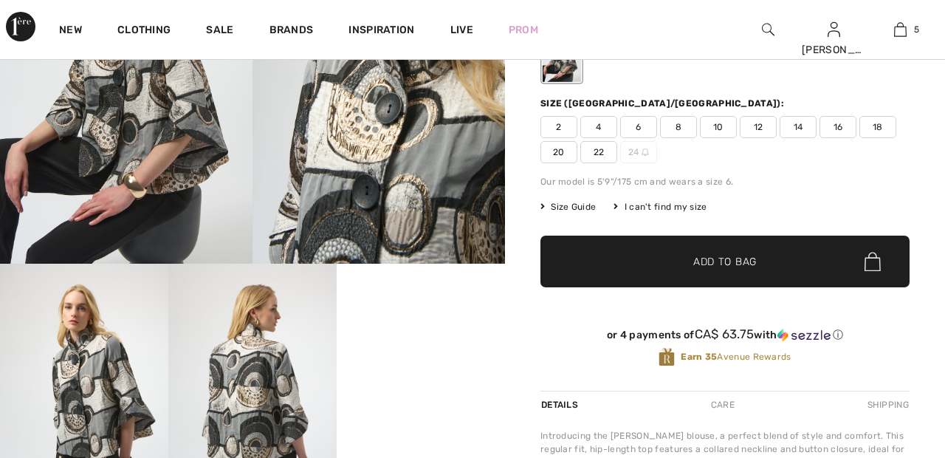
click at [570, 153] on span "20" at bounding box center [559, 152] width 37 height 22
click at [679, 262] on span "✔ Added to Bag" at bounding box center [703, 262] width 90 height 16
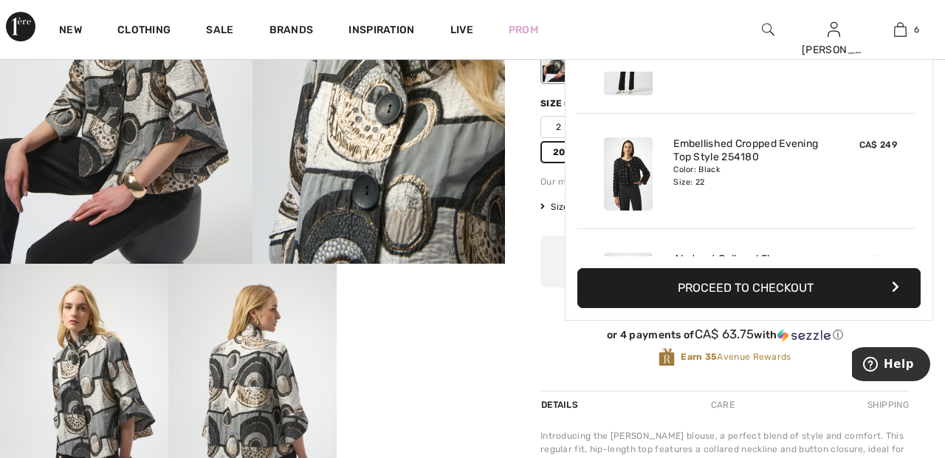
scroll to position [507, 0]
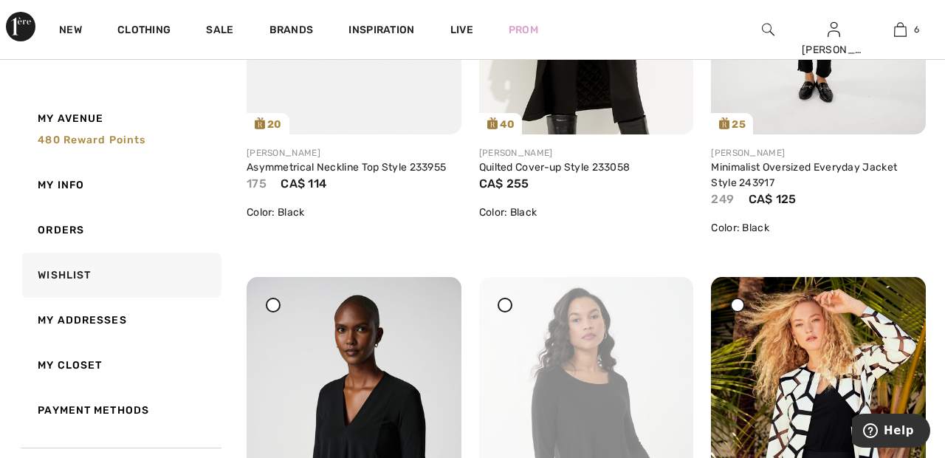
scroll to position [2767, 0]
click at [917, 30] on span "6" at bounding box center [916, 29] width 5 height 13
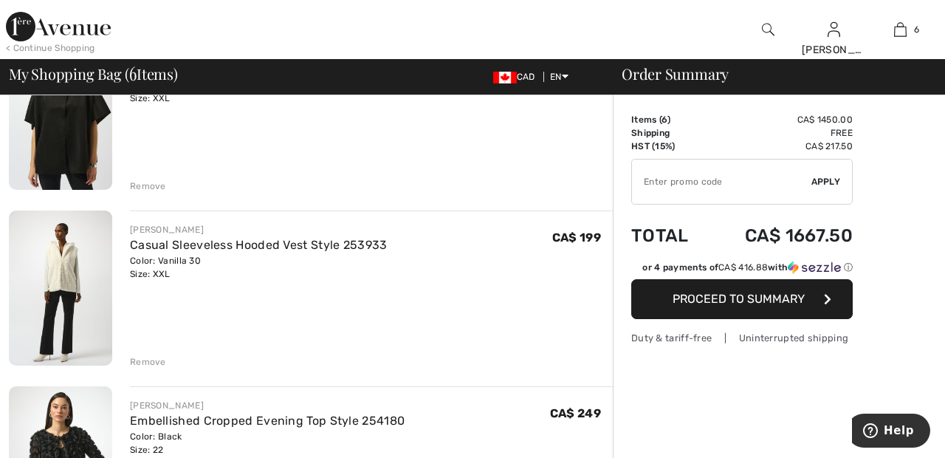
scroll to position [532, 0]
